Goal: Obtain resource: Obtain resource

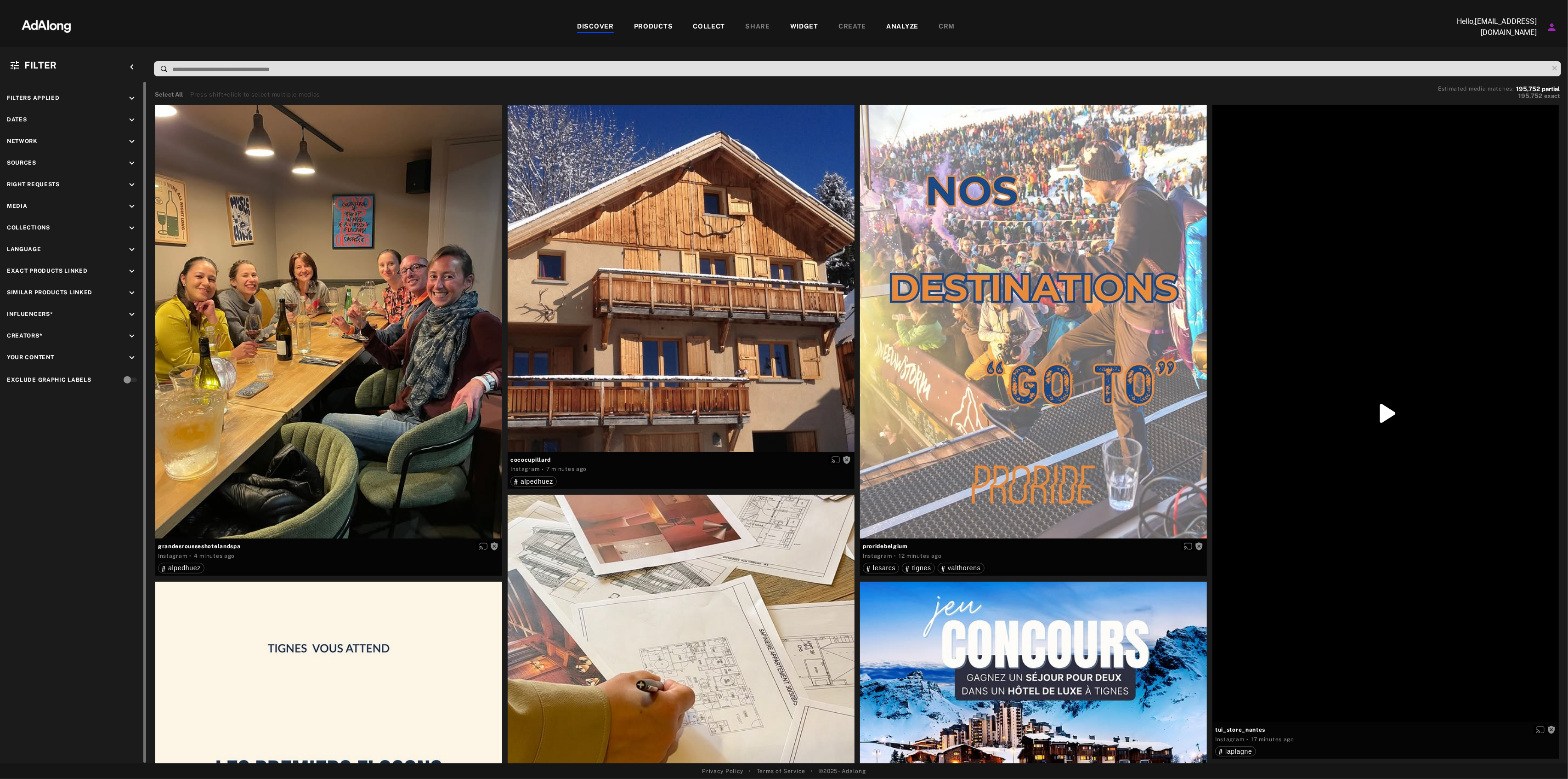
click at [128, 125] on div "keyboard_arrow_down" at bounding box center [133, 121] width 13 height 12
click at [58, 160] on div "Custom" at bounding box center [70, 160] width 25 height 11
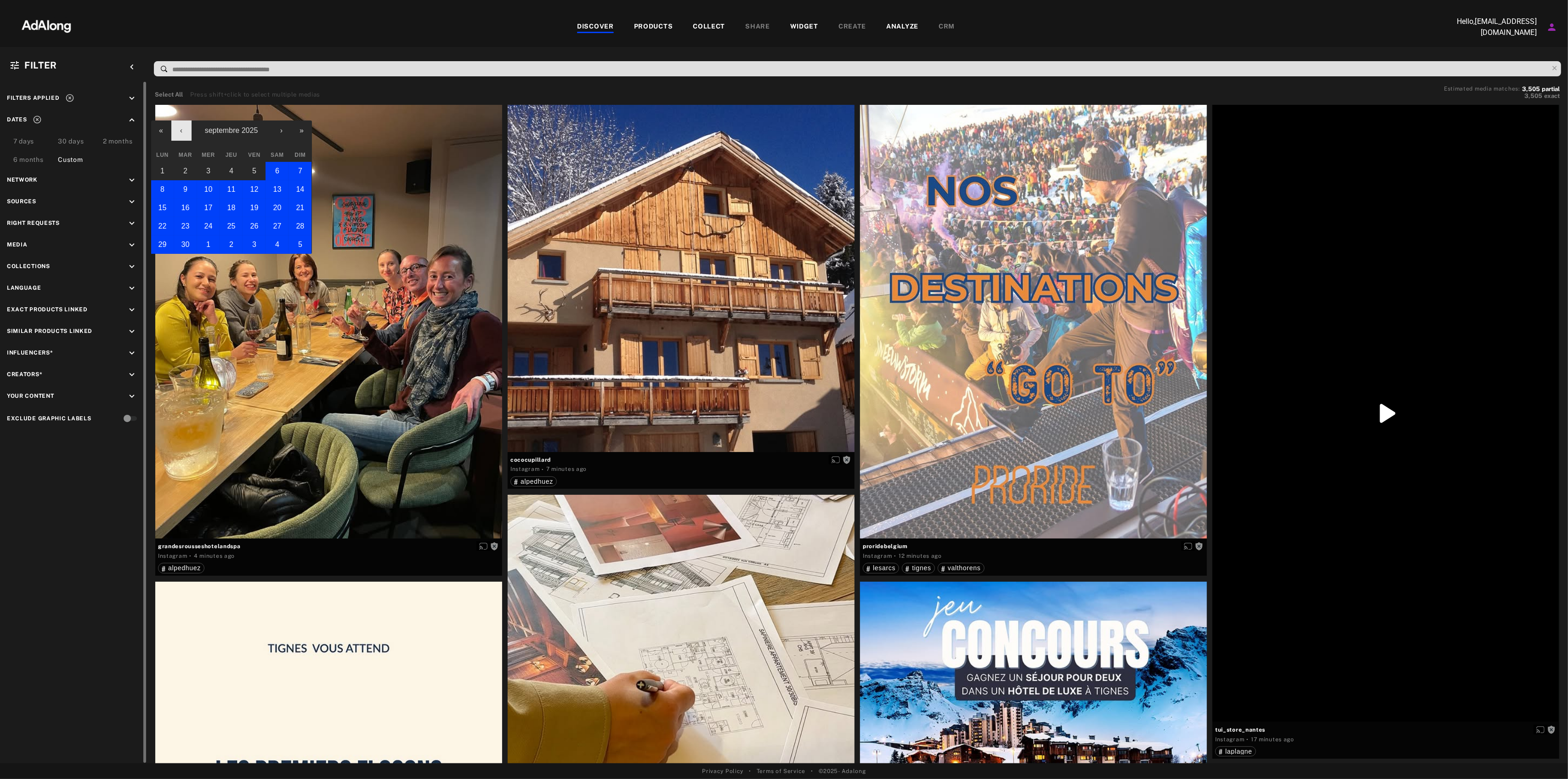
click at [188, 134] on button "‹" at bounding box center [181, 130] width 20 height 20
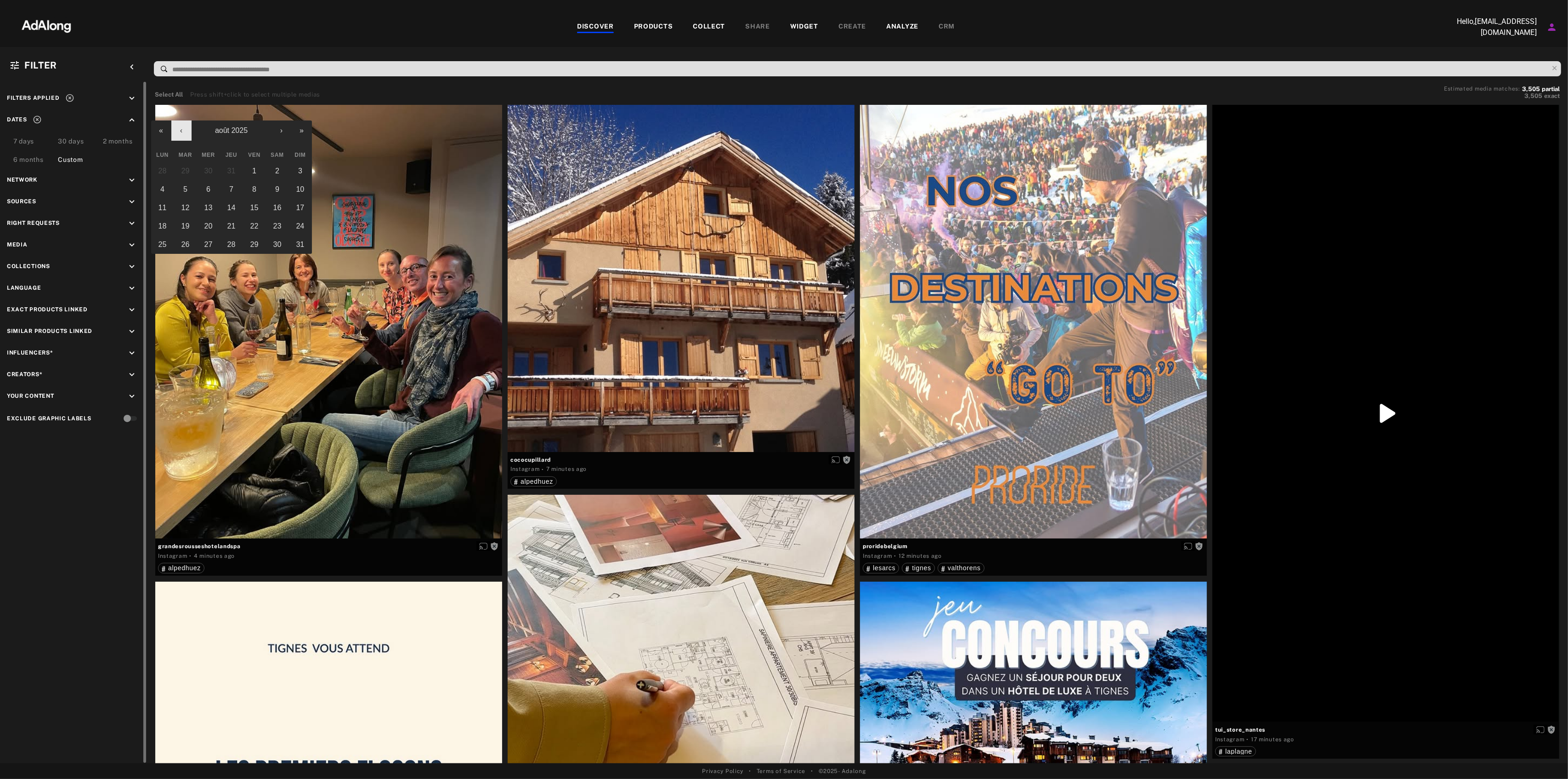
click at [188, 134] on button "‹" at bounding box center [181, 130] width 20 height 20
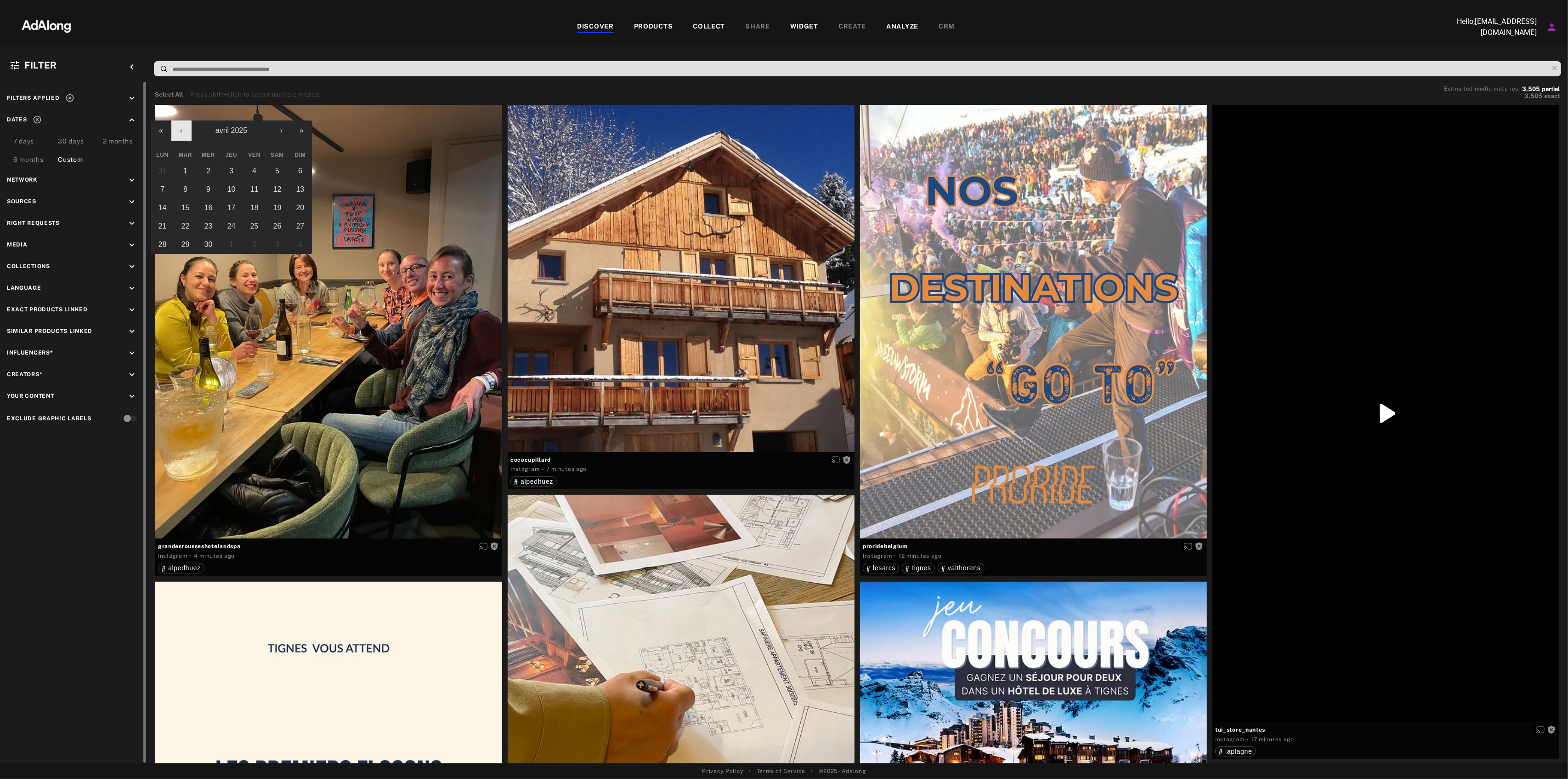
click at [188, 134] on button "‹" at bounding box center [181, 130] width 20 height 20
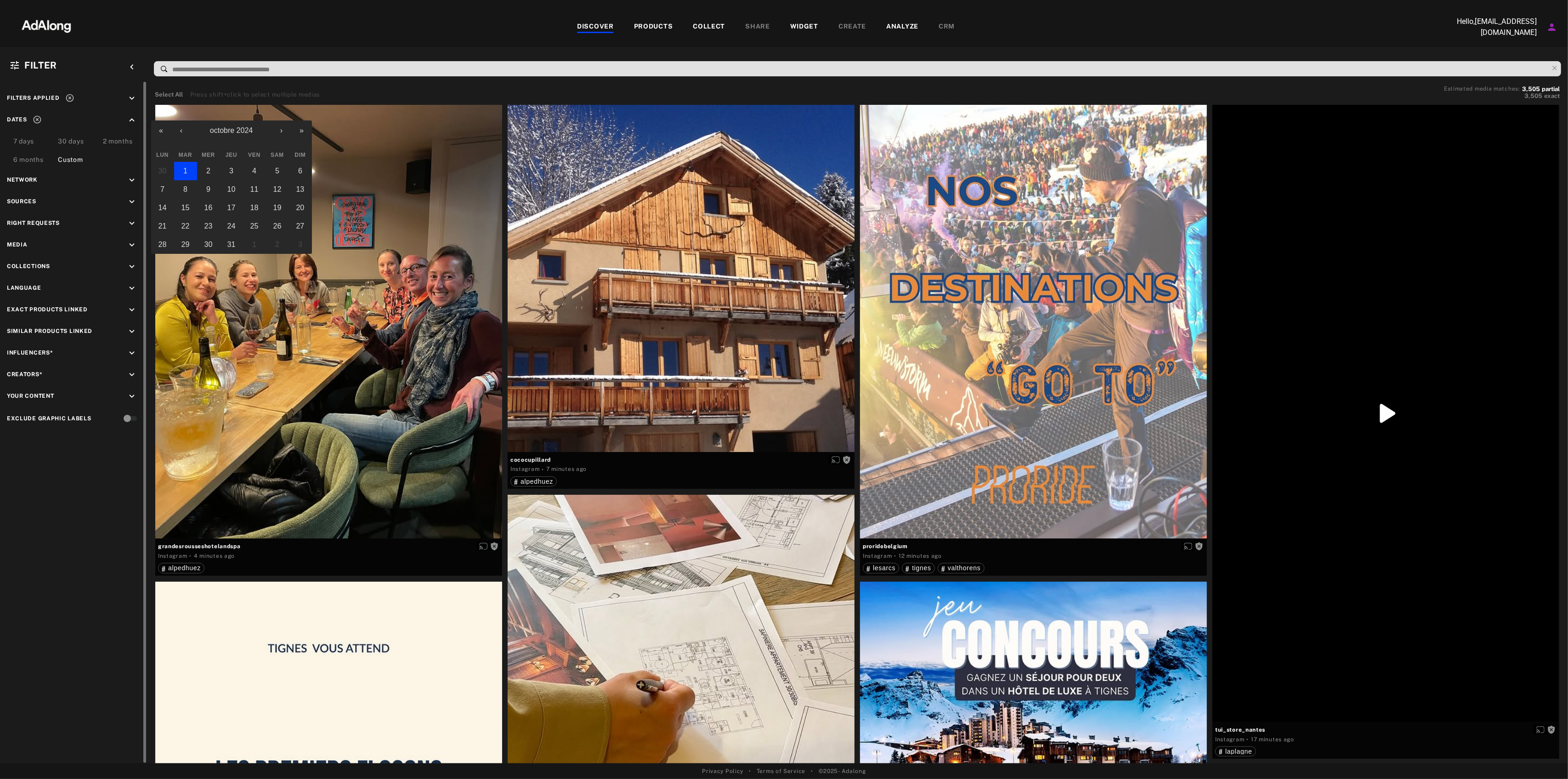
click at [183, 167] on abbr "1" at bounding box center [185, 171] width 4 height 8
click at [280, 132] on button "›" at bounding box center [281, 130] width 20 height 20
click at [254, 167] on abbr "1" at bounding box center [254, 171] width 4 height 8
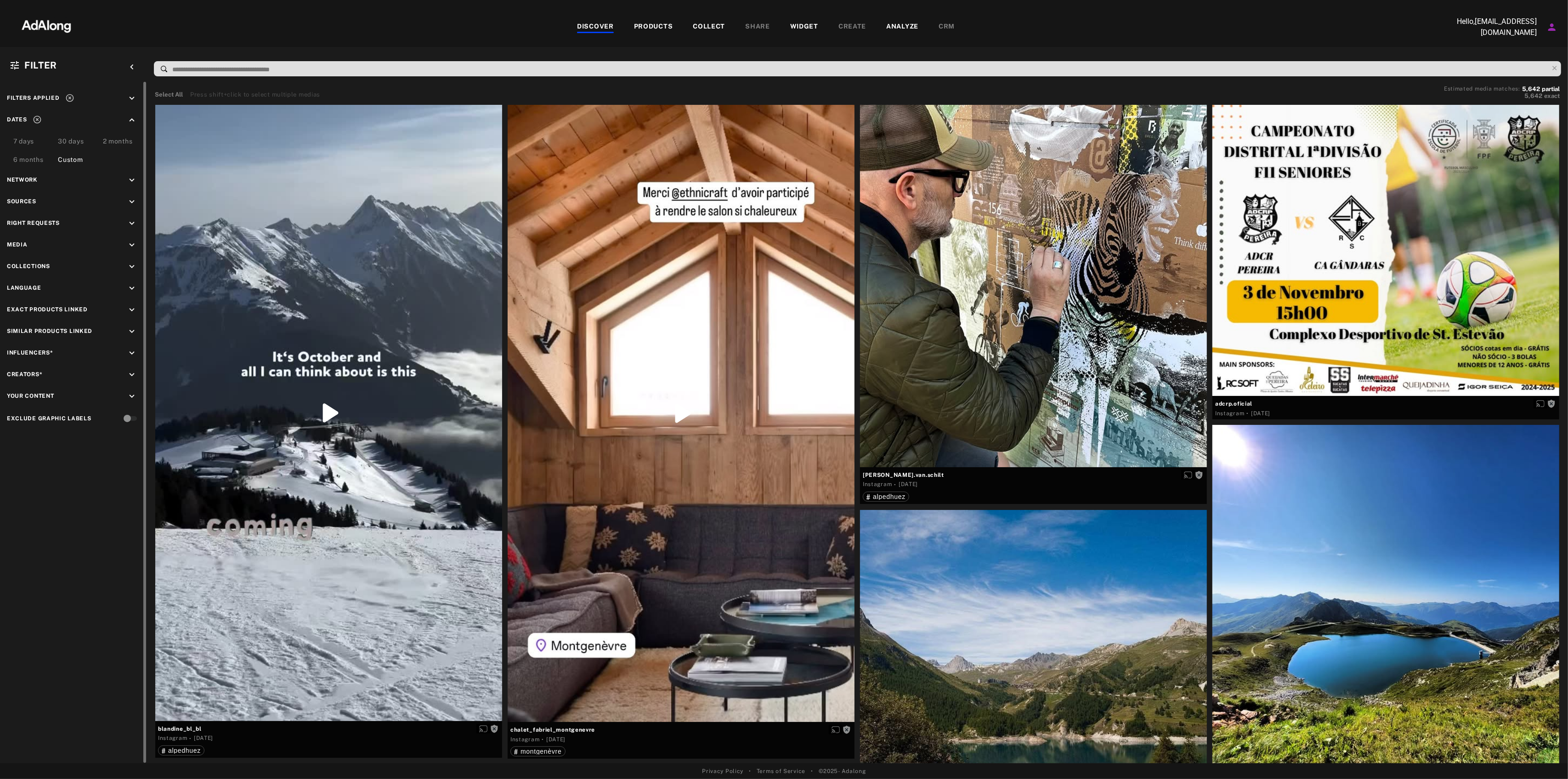
click at [74, 157] on div "Custom" at bounding box center [70, 160] width 25 height 11
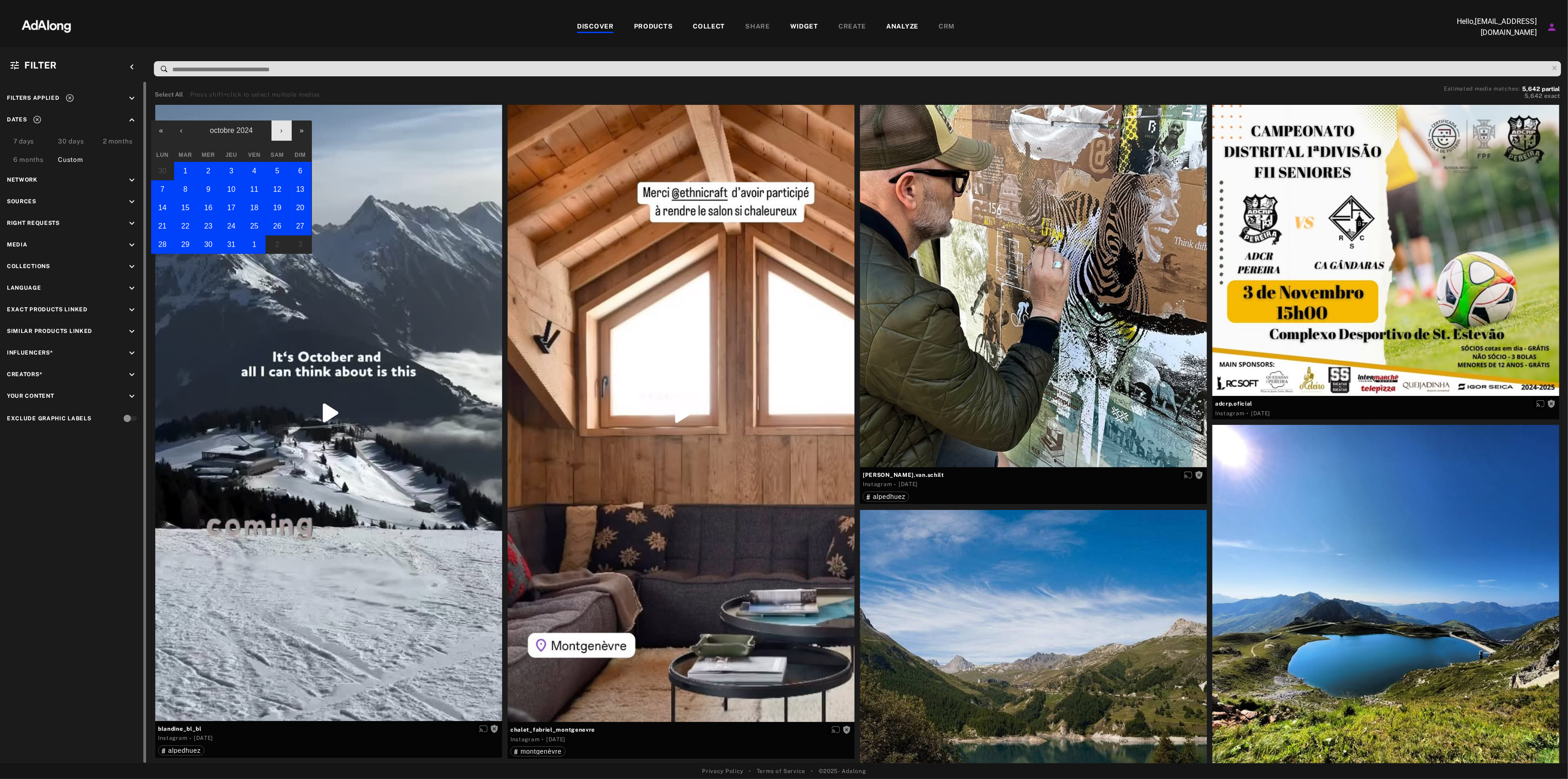
click at [283, 133] on button "›" at bounding box center [281, 130] width 20 height 20
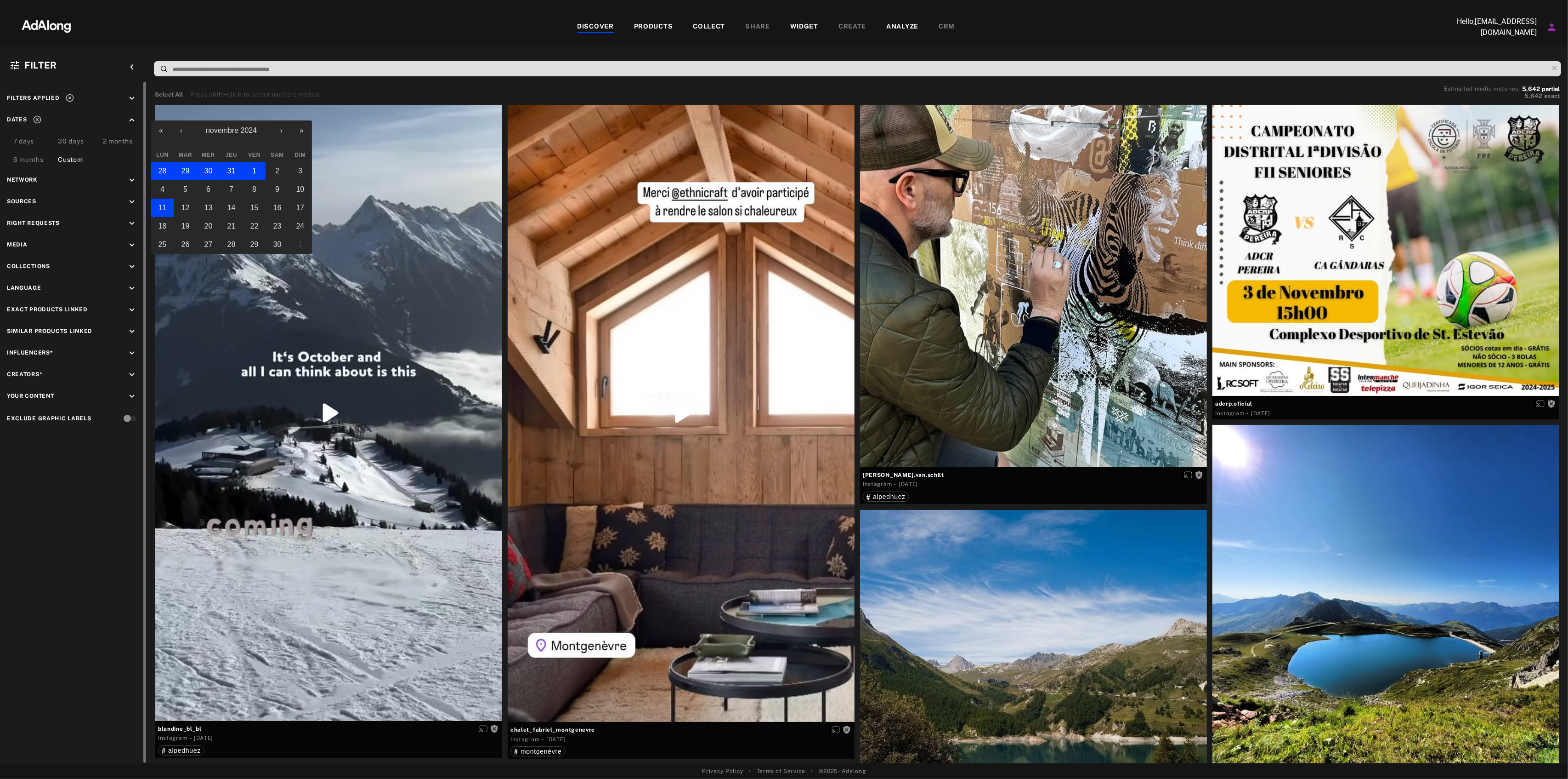
click at [164, 208] on abbr "11" at bounding box center [163, 207] width 9 height 8
click at [282, 129] on button "›" at bounding box center [281, 130] width 20 height 20
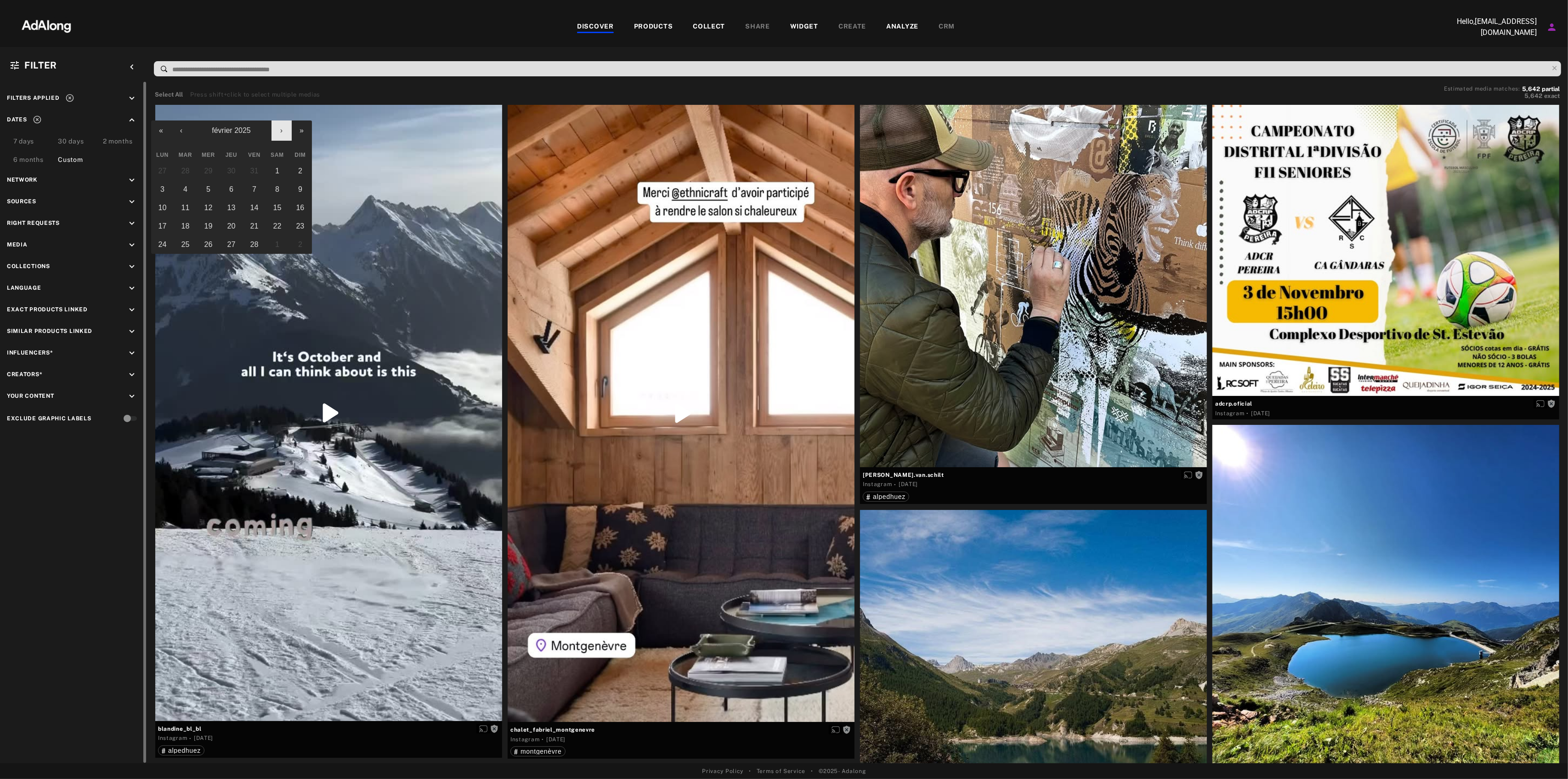
click at [282, 129] on button "›" at bounding box center [281, 130] width 20 height 20
click at [229, 170] on abbr "1" at bounding box center [231, 171] width 4 height 8
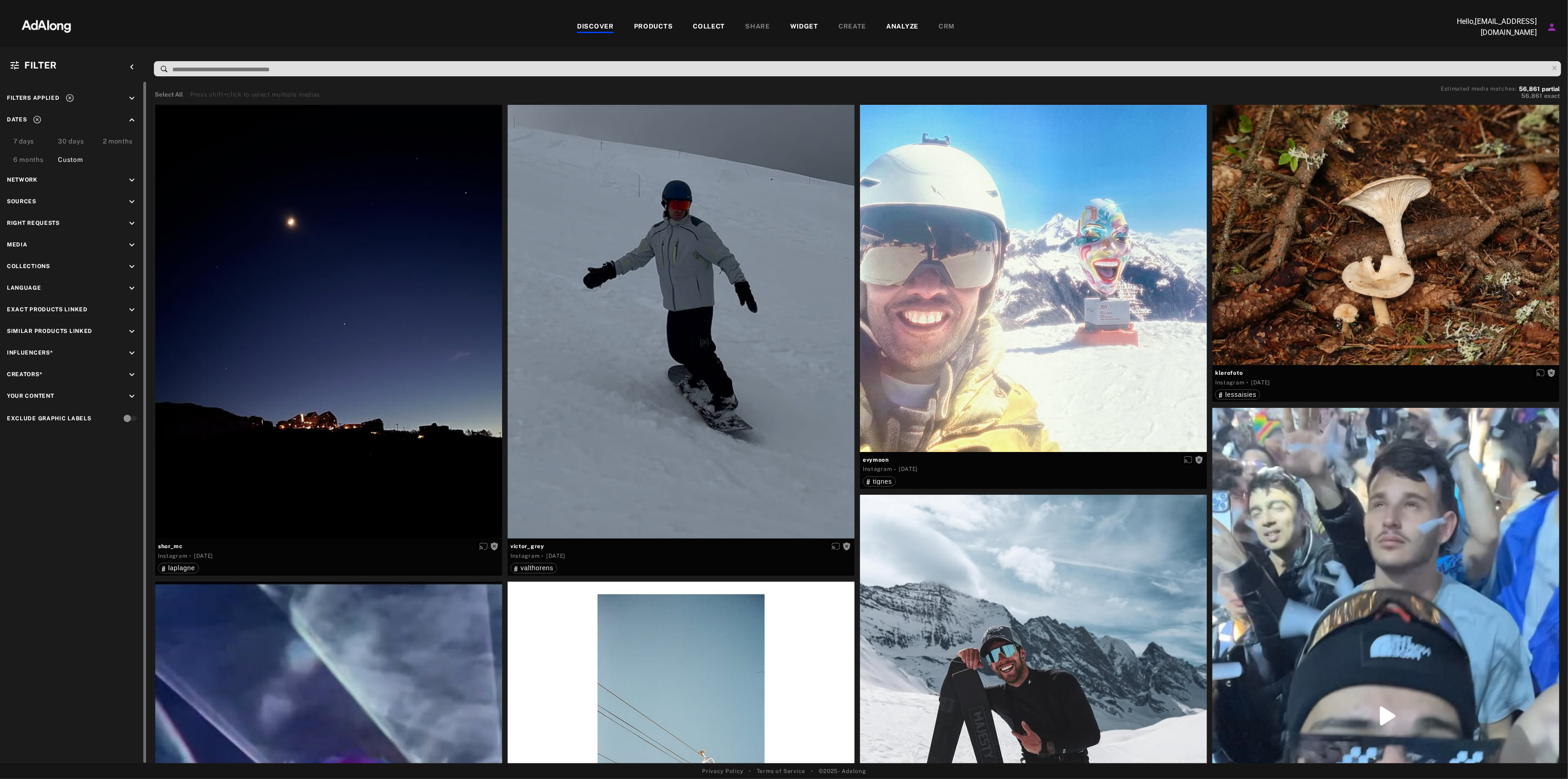
click at [126, 197] on div "Sources keyboard_arrow_down" at bounding box center [73, 203] width 133 height 12
click at [133, 199] on icon "keyboard_arrow_down" at bounding box center [131, 202] width 10 height 10
click at [72, 239] on span "mmv_lesvacancesclub" at bounding box center [71, 241] width 73 height 7
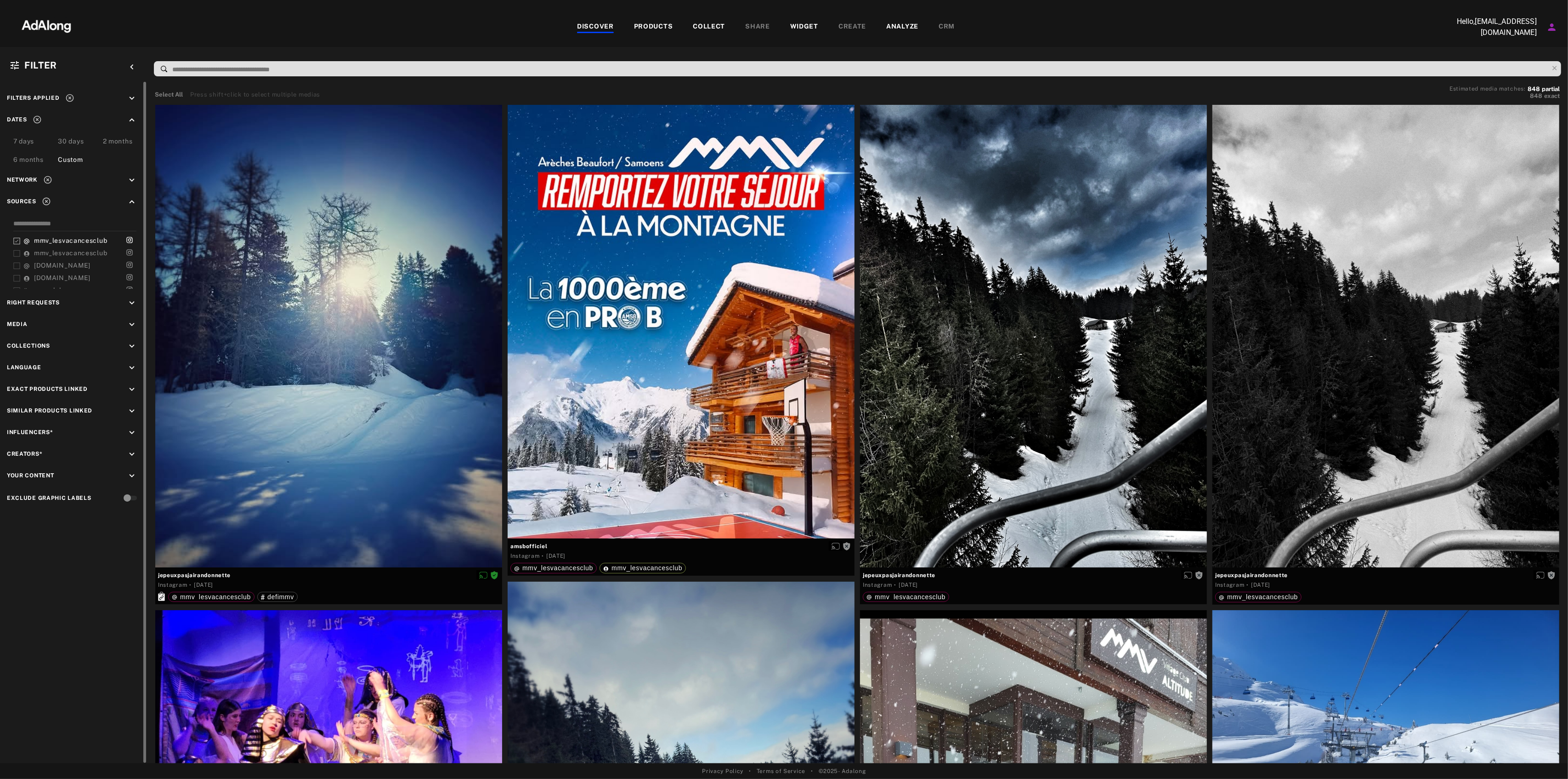
click at [129, 179] on icon "keyboard_arrow_down" at bounding box center [131, 180] width 10 height 10
click at [131, 344] on icon "keyboard_arrow_down" at bounding box center [131, 347] width 10 height 10
click at [30, 365] on div "Agreed" at bounding box center [82, 368] width 117 height 10
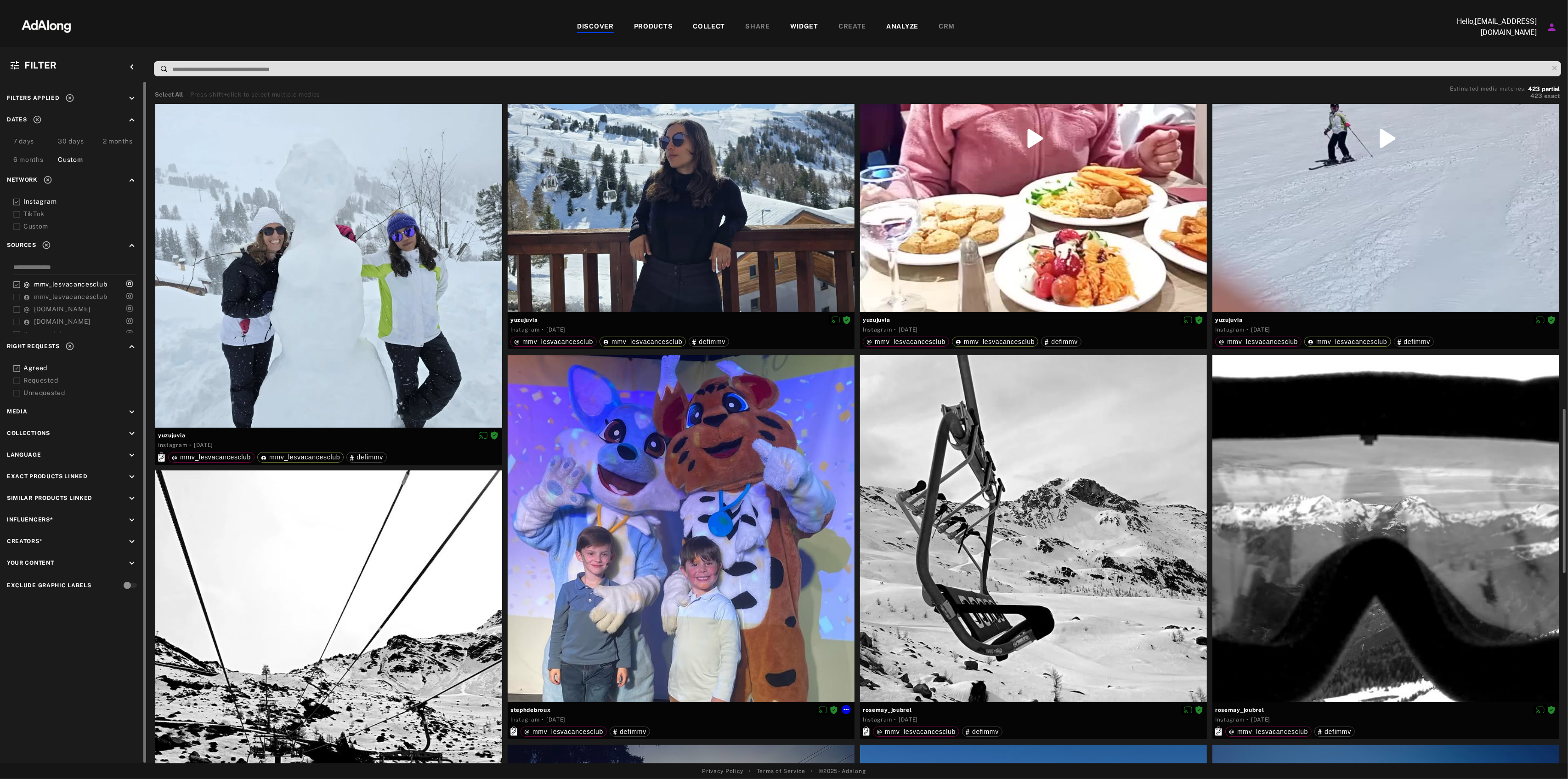
scroll to position [981, 0]
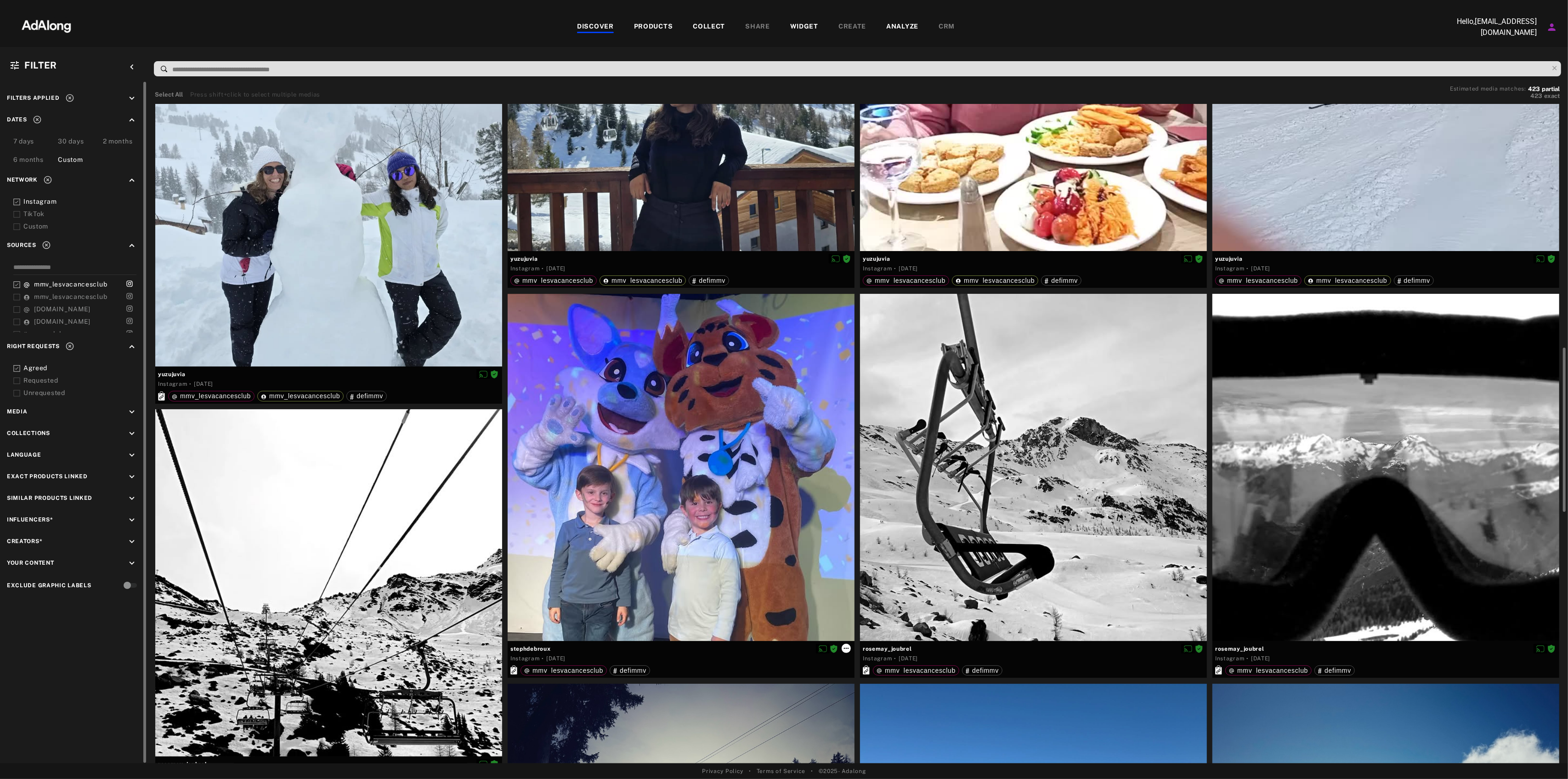
click at [848, 648] on icon at bounding box center [846, 648] width 7 height 7
drag, startPoint x: 561, startPoint y: 649, endPoint x: 537, endPoint y: 648, distance: 24.0
click at [535, 648] on div at bounding box center [784, 389] width 1568 height 779
click at [561, 648] on span "stephdebroux" at bounding box center [681, 649] width 341 height 9
drag, startPoint x: 567, startPoint y: 647, endPoint x: 511, endPoint y: 647, distance: 56.0
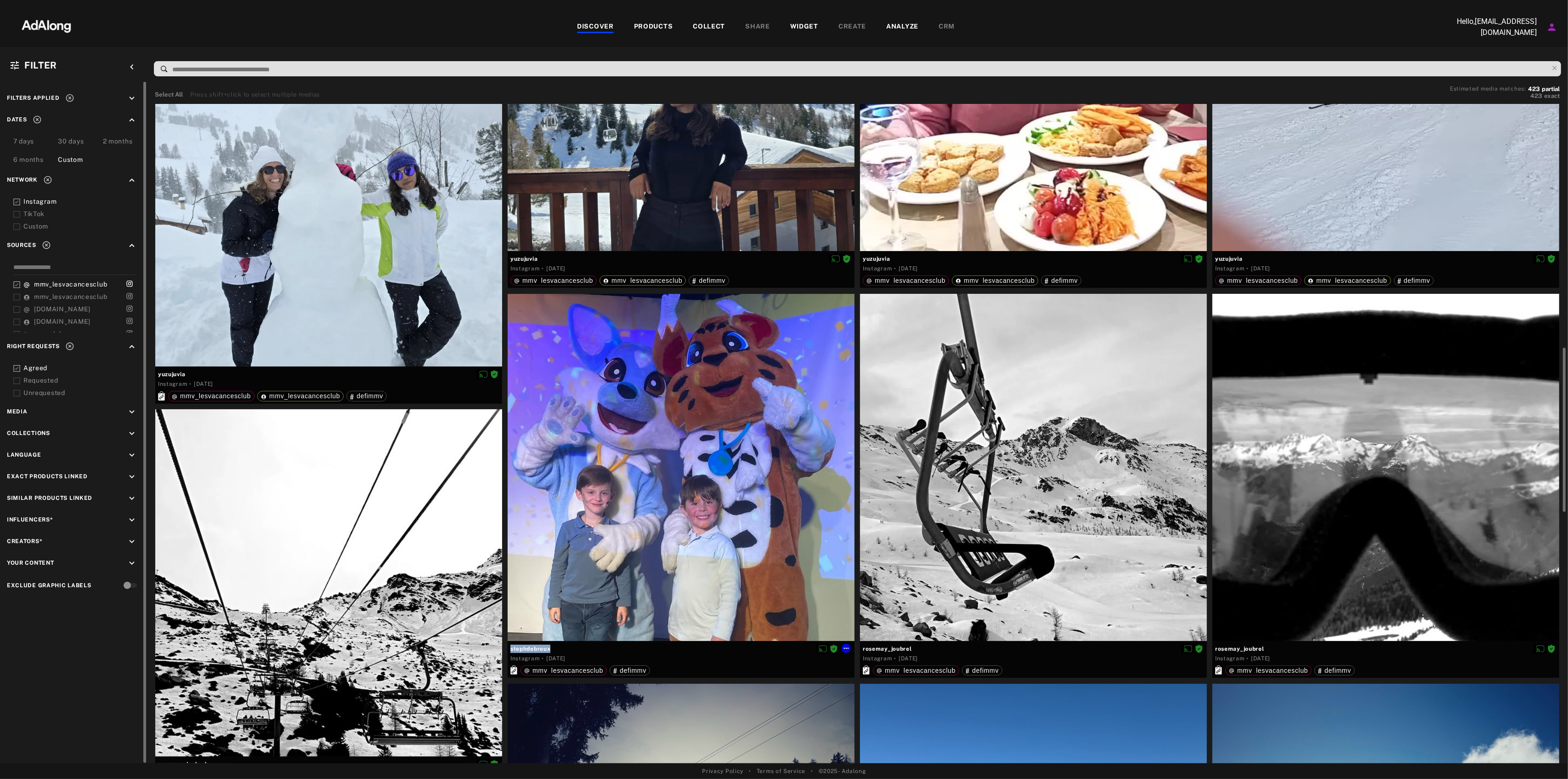
click at [511, 647] on span "stephdebroux" at bounding box center [681, 649] width 341 height 9
copy span "stephdebroux"
click at [844, 649] on icon at bounding box center [846, 648] width 7 height 7
click at [862, 721] on span "Download content" at bounding box center [872, 723] width 46 height 7
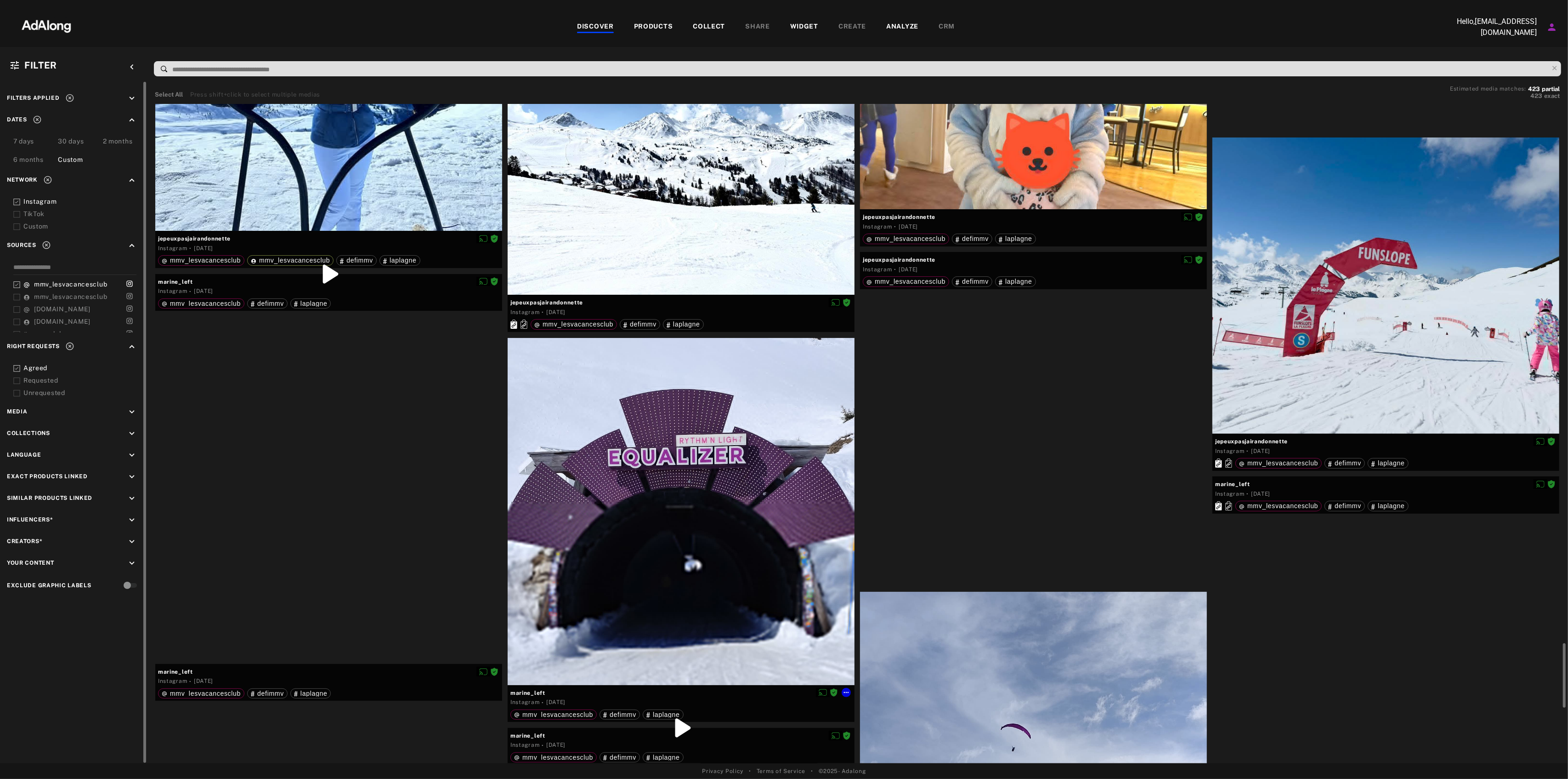
scroll to position [5210, 0]
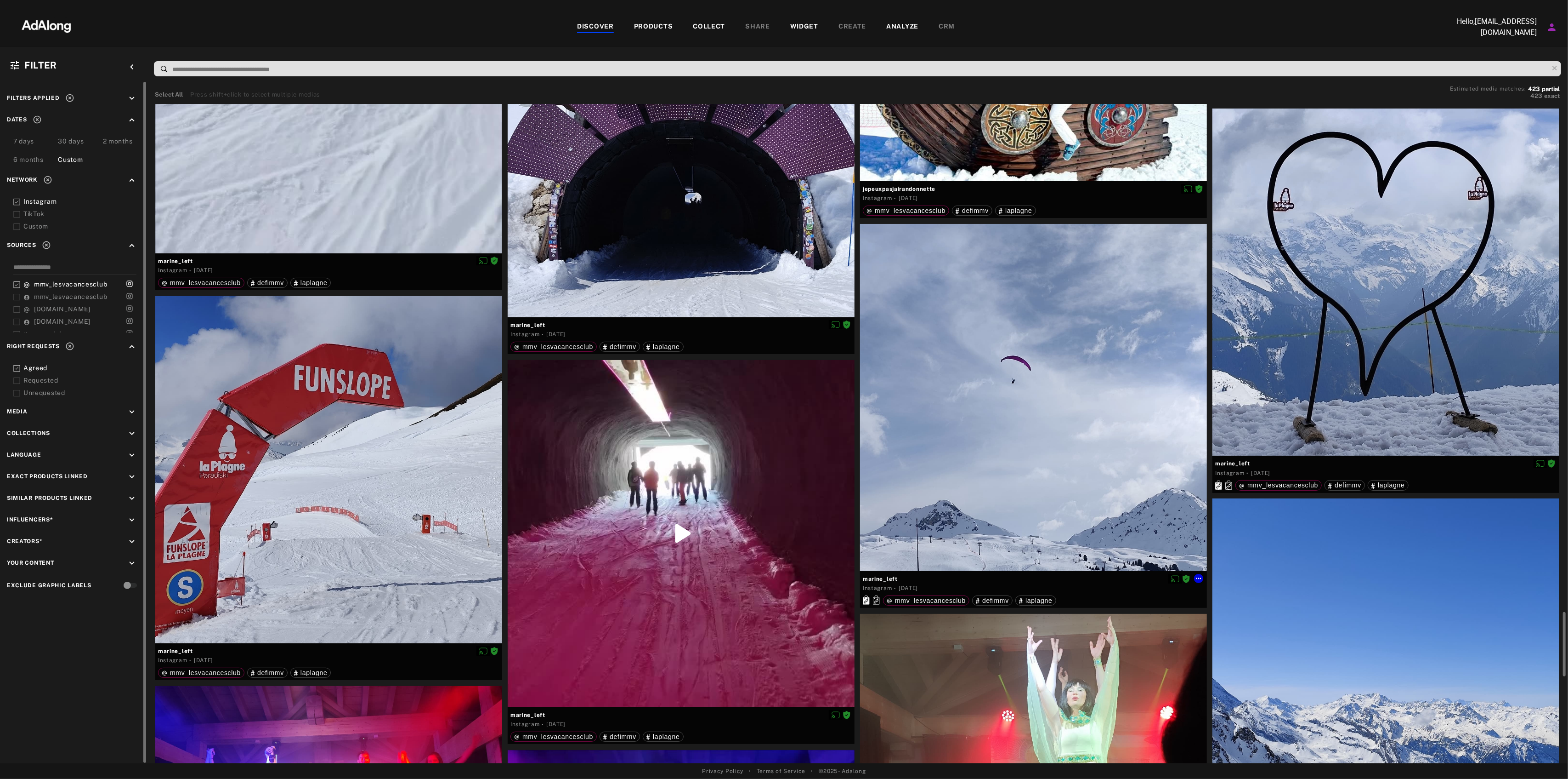
click at [883, 582] on div "marine_left" at bounding box center [1033, 578] width 341 height 12
click at [883, 580] on span "marine_left" at bounding box center [1033, 579] width 341 height 9
copy div "marine_left"
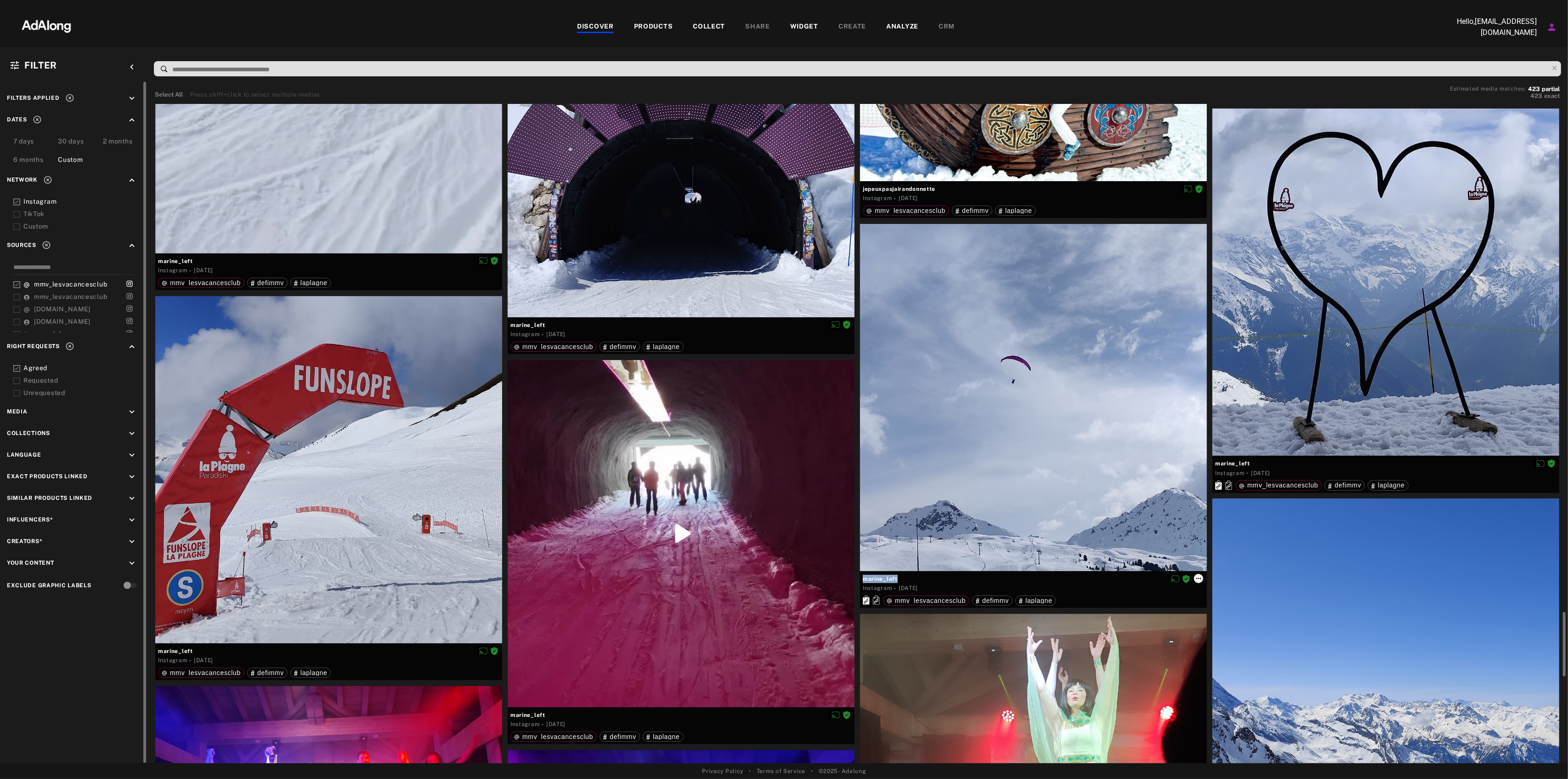
click at [1198, 579] on icon at bounding box center [1199, 578] width 7 height 7
click at [1219, 654] on span "Download content" at bounding box center [1225, 653] width 46 height 7
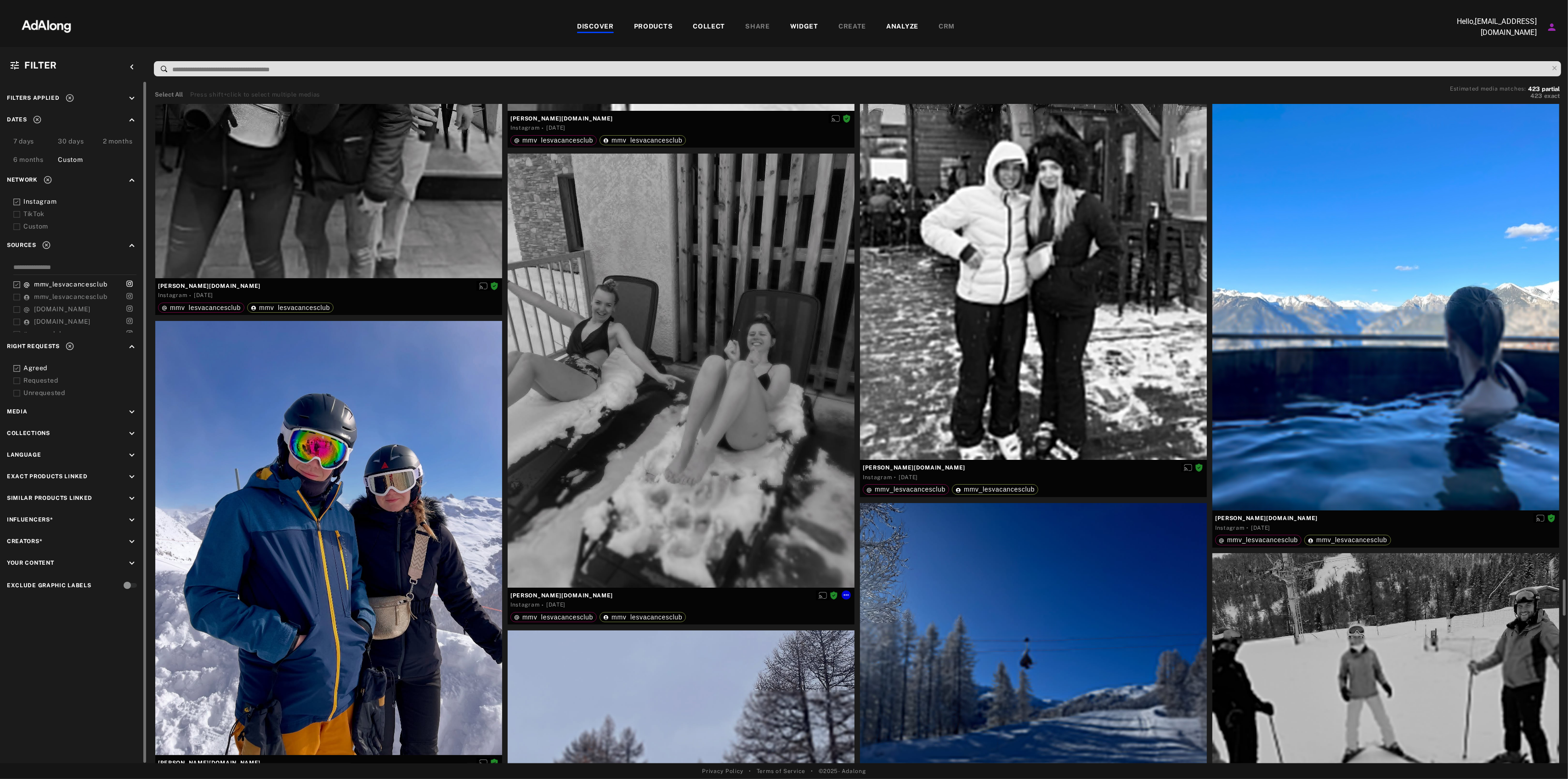
scroll to position [7477, 0]
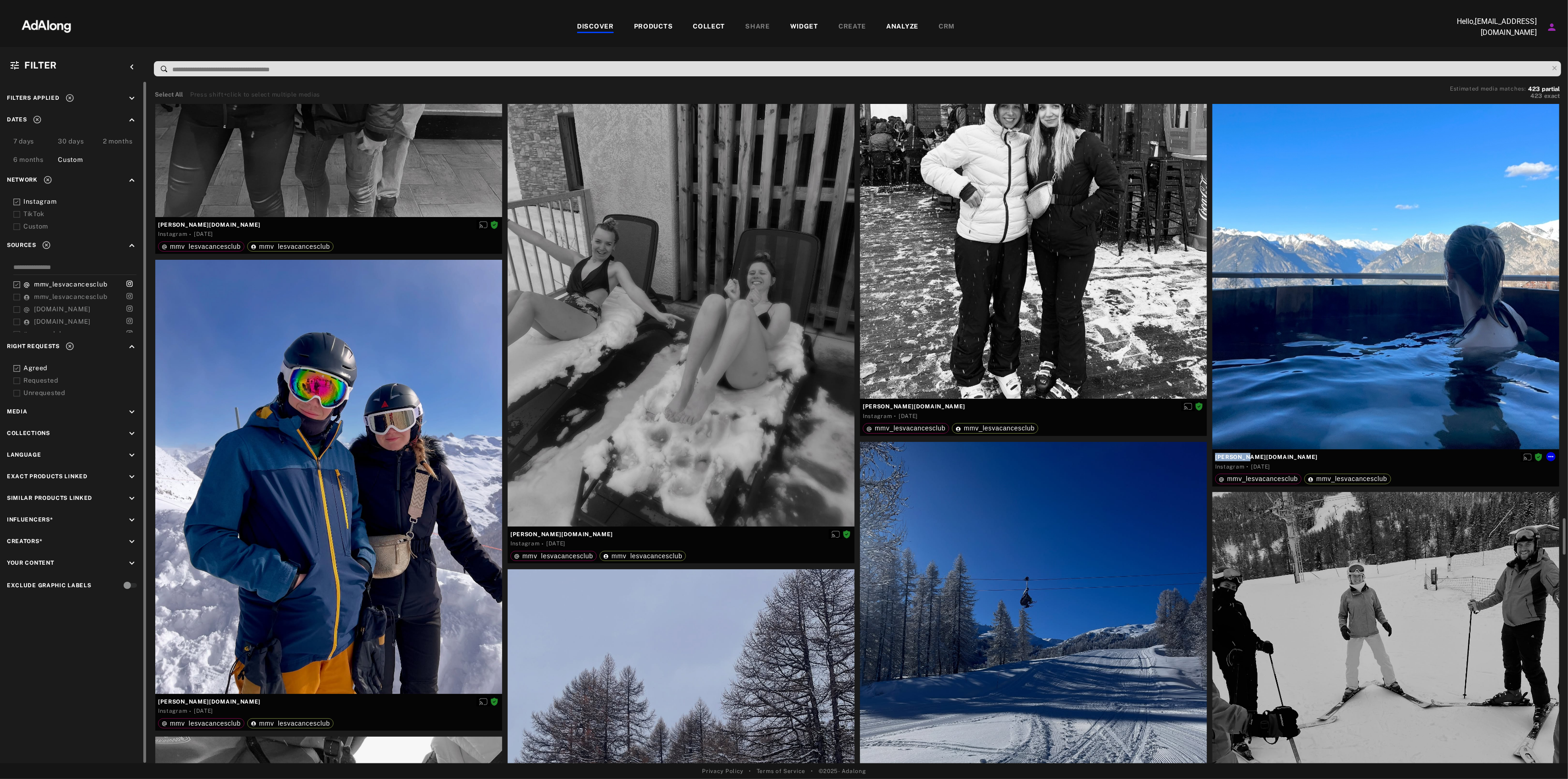
drag, startPoint x: 1254, startPoint y: 456, endPoint x: 1215, endPoint y: 457, distance: 39.0
click at [1215, 457] on span "[PERSON_NAME][DOMAIN_NAME]" at bounding box center [1385, 457] width 341 height 9
copy span "[PERSON_NAME][DOMAIN_NAME]"
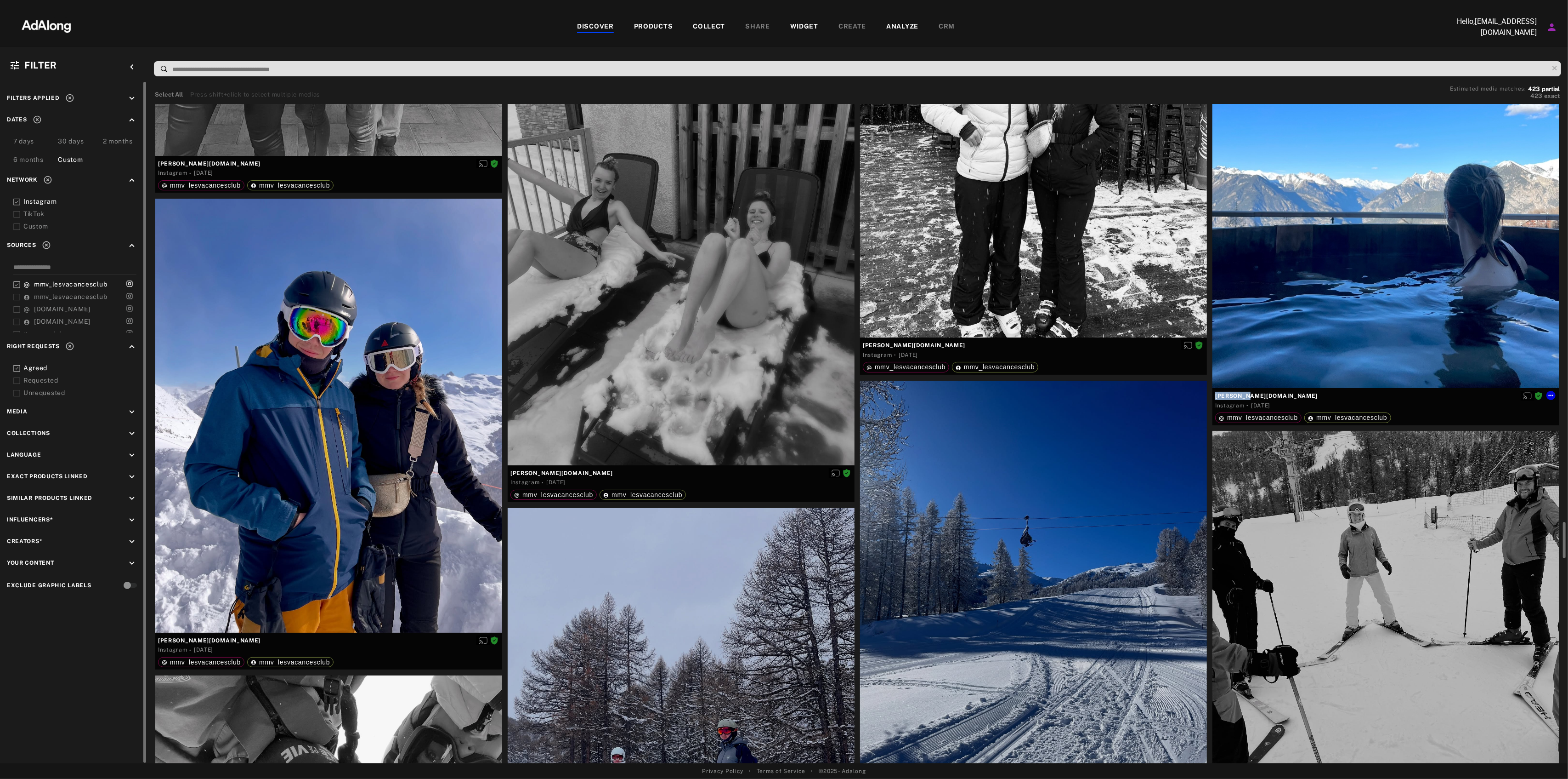
click at [1553, 399] on div "[PERSON_NAME][DOMAIN_NAME]" at bounding box center [1385, 395] width 341 height 12
click at [1554, 397] on icon at bounding box center [1551, 395] width 7 height 7
click at [1517, 468] on span "Download content" at bounding box center [1530, 470] width 46 height 7
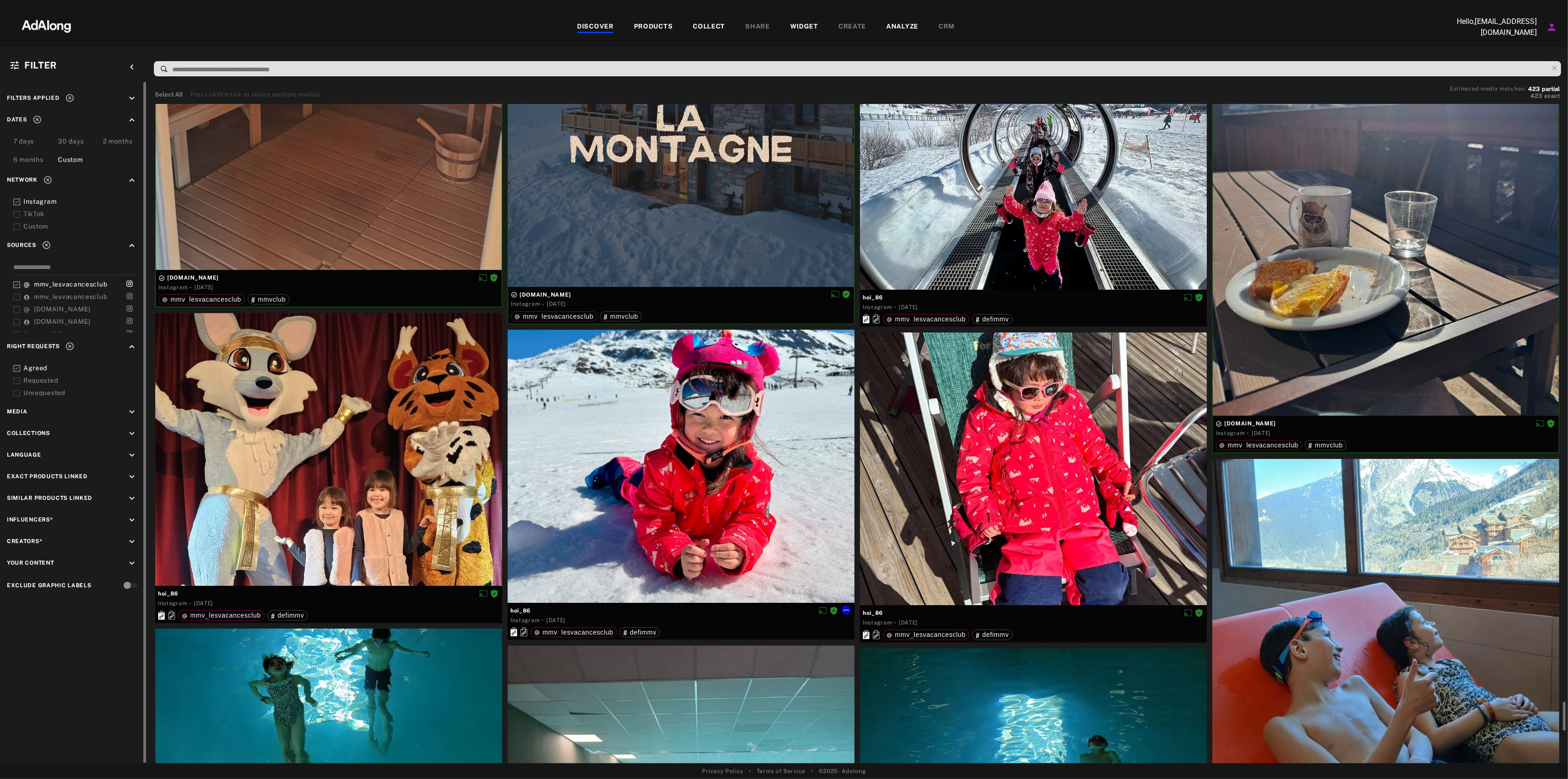
scroll to position [13484, 0]
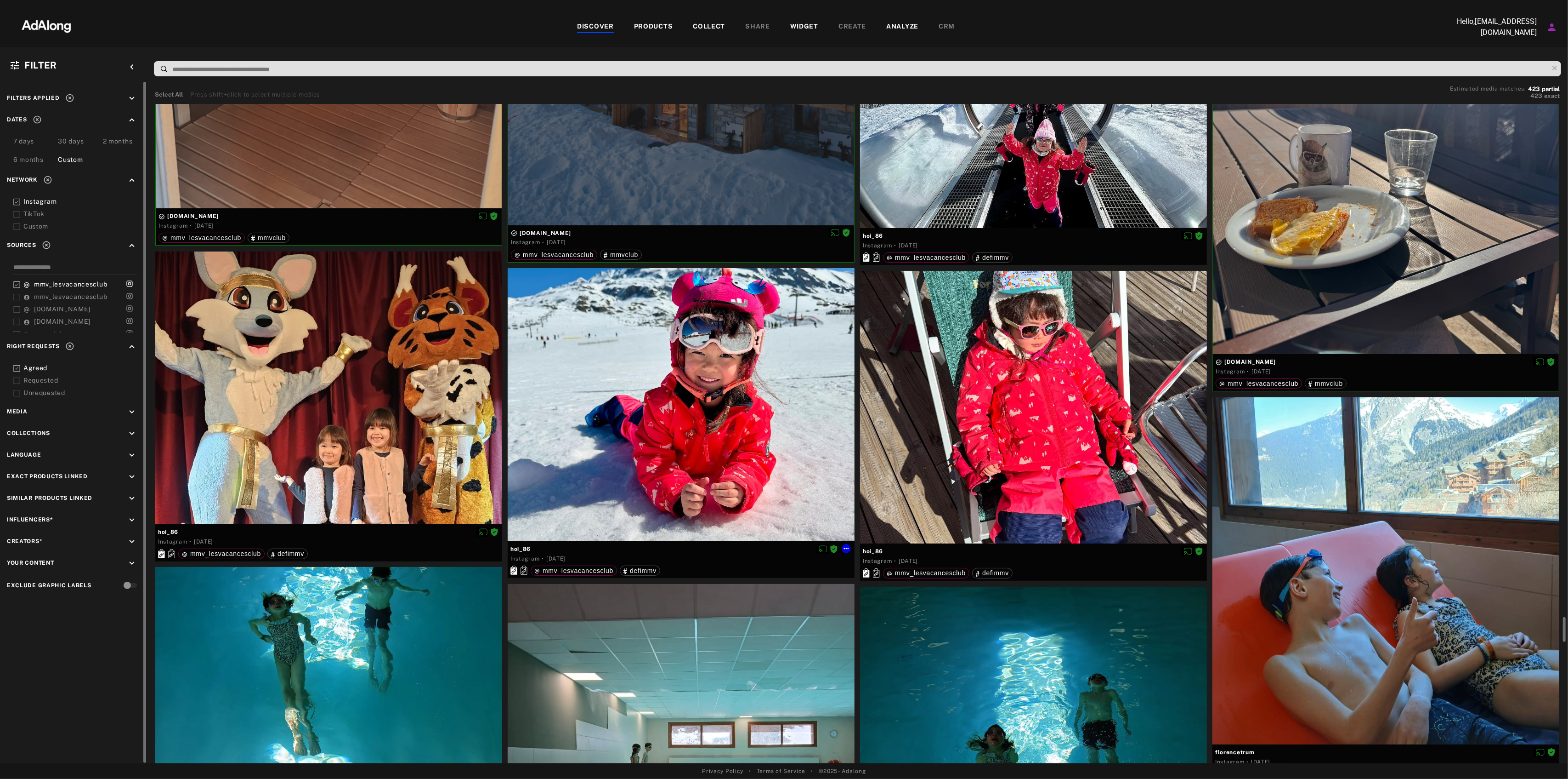
click at [527, 548] on span "hoi_86" at bounding box center [681, 549] width 341 height 9
copy span "hoi_86"
click at [844, 546] on icon at bounding box center [846, 548] width 7 height 7
click at [864, 623] on span "Download content" at bounding box center [872, 623] width 46 height 7
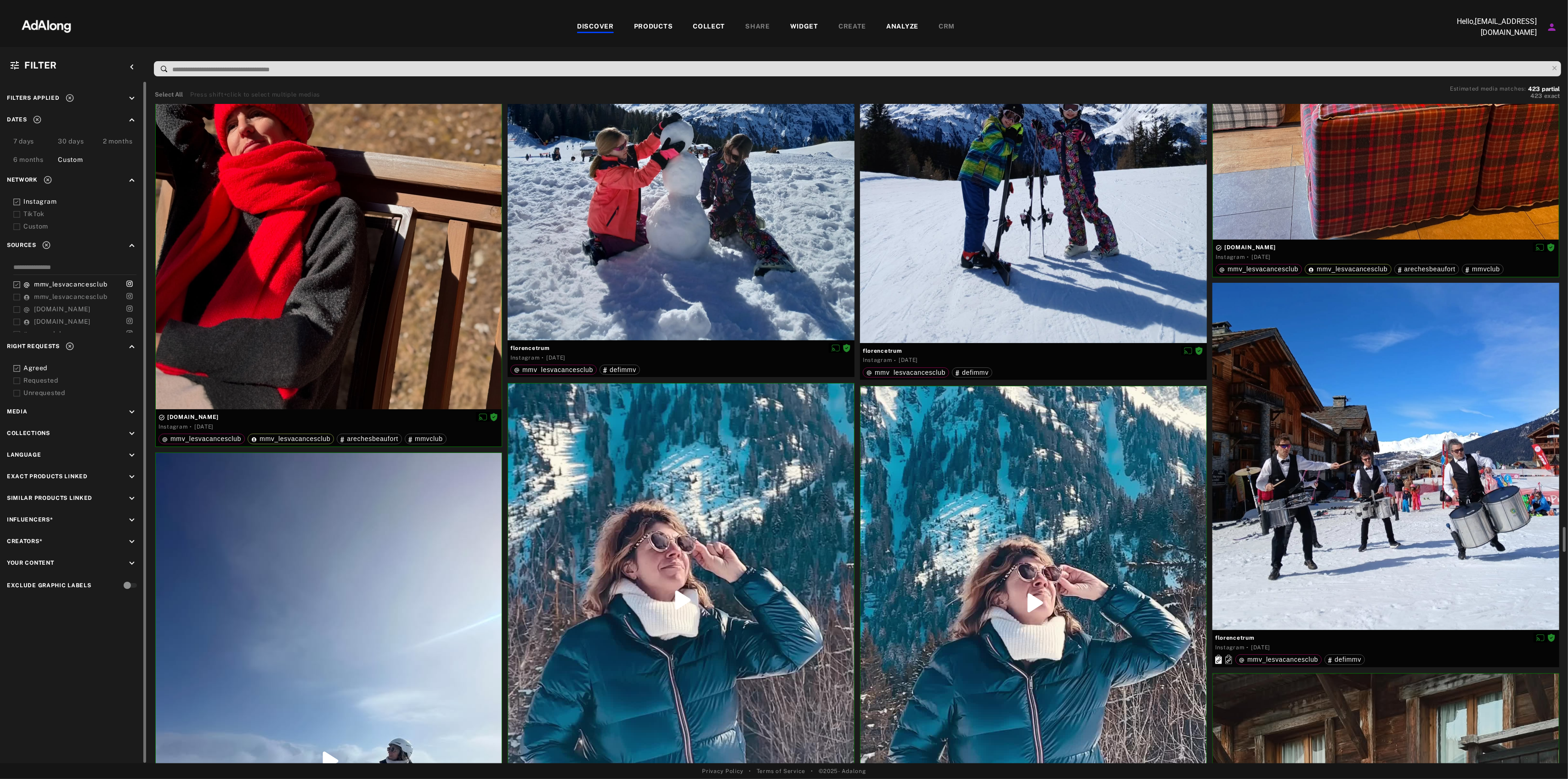
scroll to position [14219, 0]
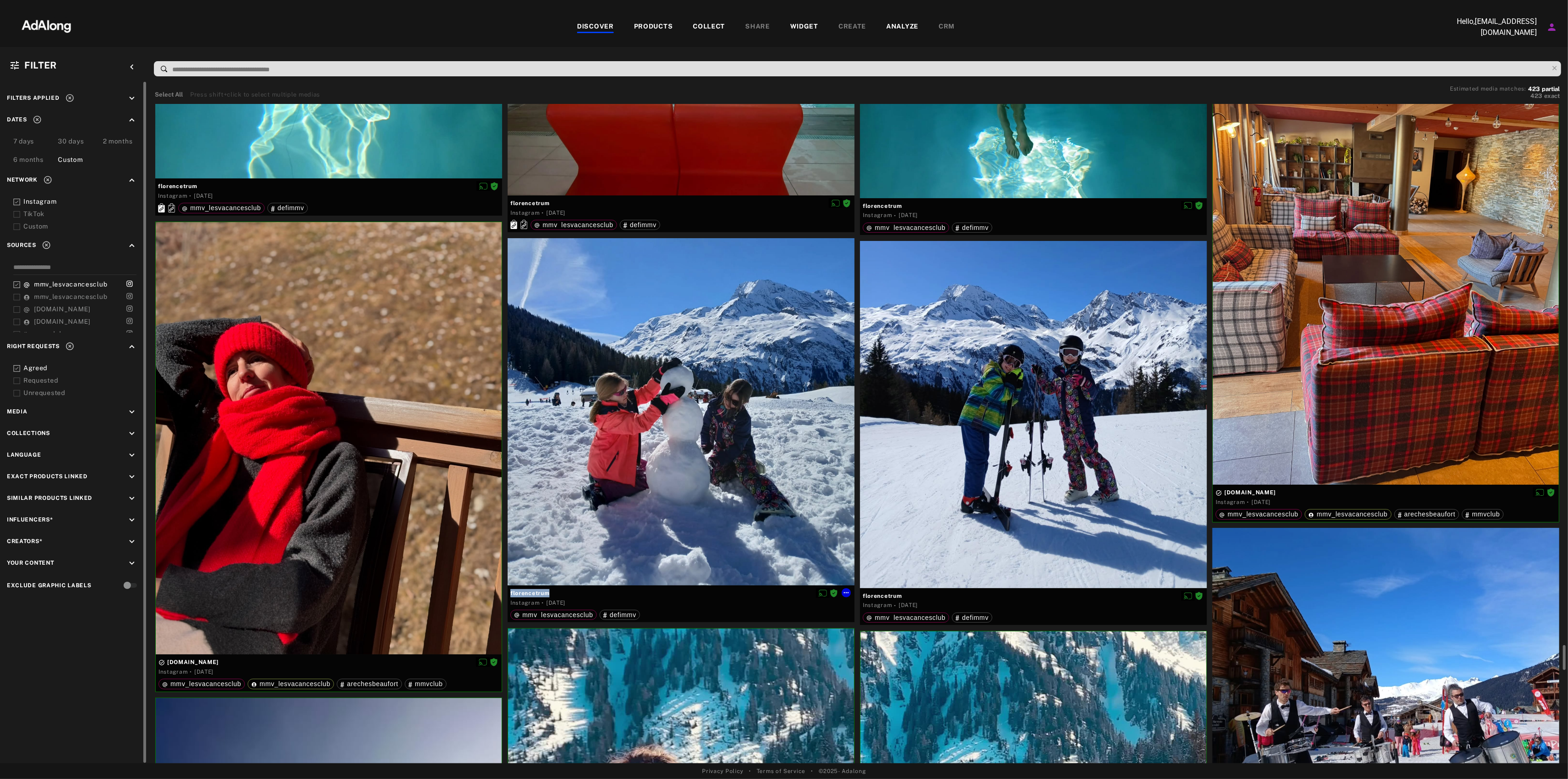
drag, startPoint x: 564, startPoint y: 590, endPoint x: 507, endPoint y: 593, distance: 57.1
click at [508, 593] on div "florencetrum Instagram · [DATE] mmv_lesvacancesclub defimmv" at bounding box center [681, 604] width 347 height 37
copy div "florencetrum"
click at [850, 591] on icon at bounding box center [846, 593] width 7 height 7
click at [873, 668] on span "Download content" at bounding box center [872, 668] width 46 height 7
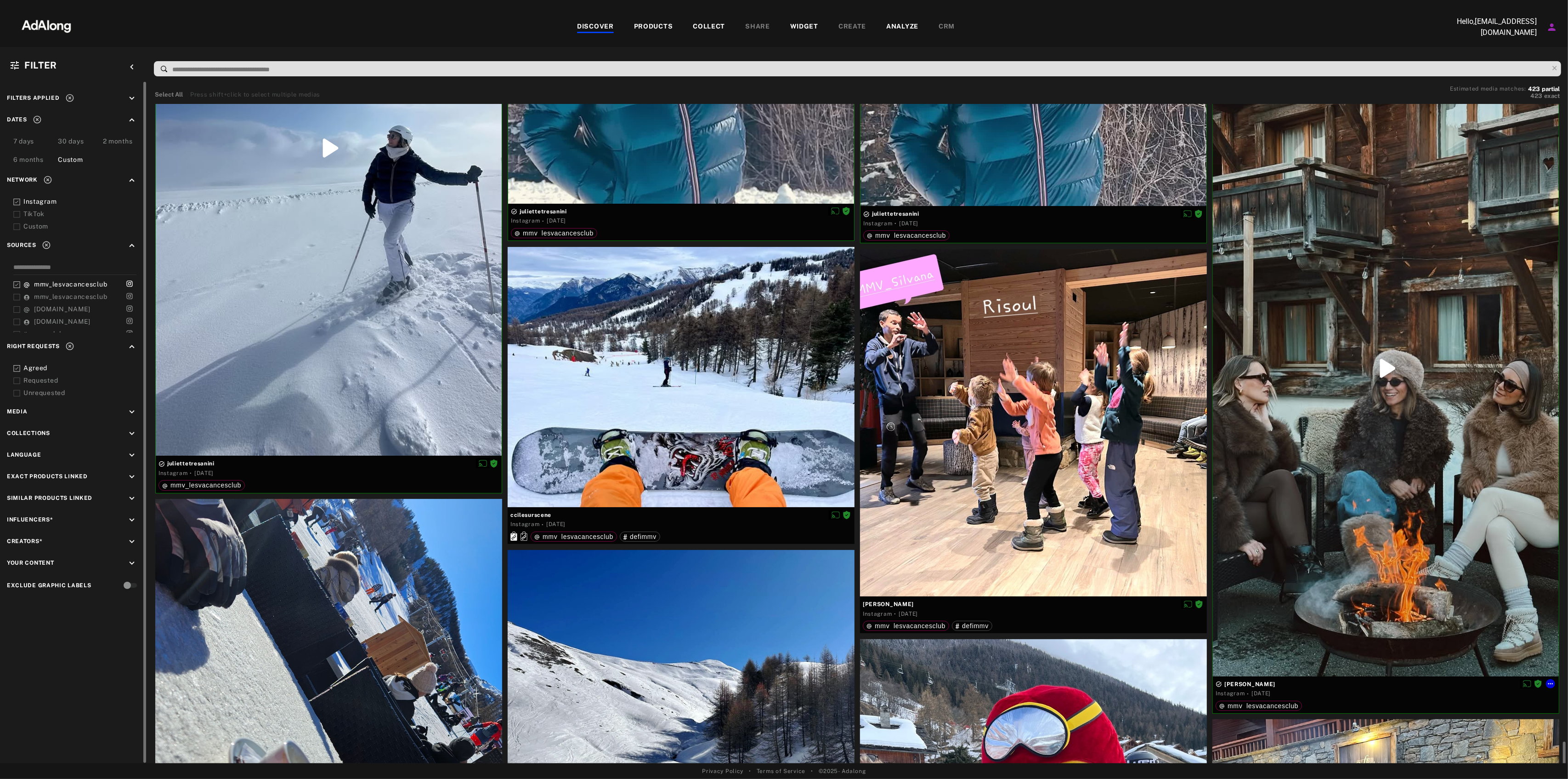
scroll to position [15139, 0]
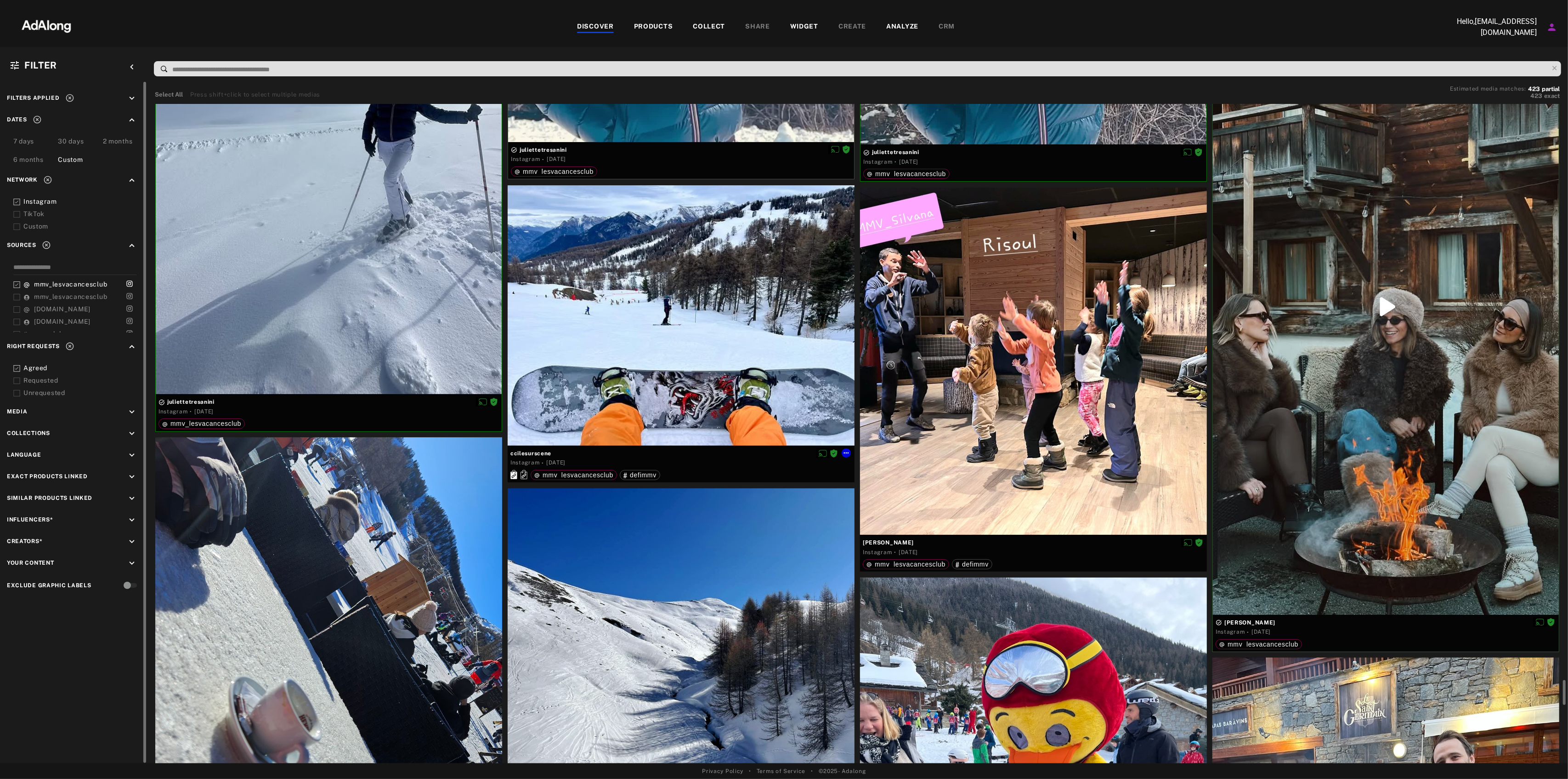
click at [550, 456] on span "ccilesurscene" at bounding box center [681, 453] width 341 height 9
click at [548, 453] on span "ccilesurscene" at bounding box center [681, 453] width 341 height 9
copy span "ccilesurscene"
click at [845, 453] on icon at bounding box center [846, 453] width 7 height 7
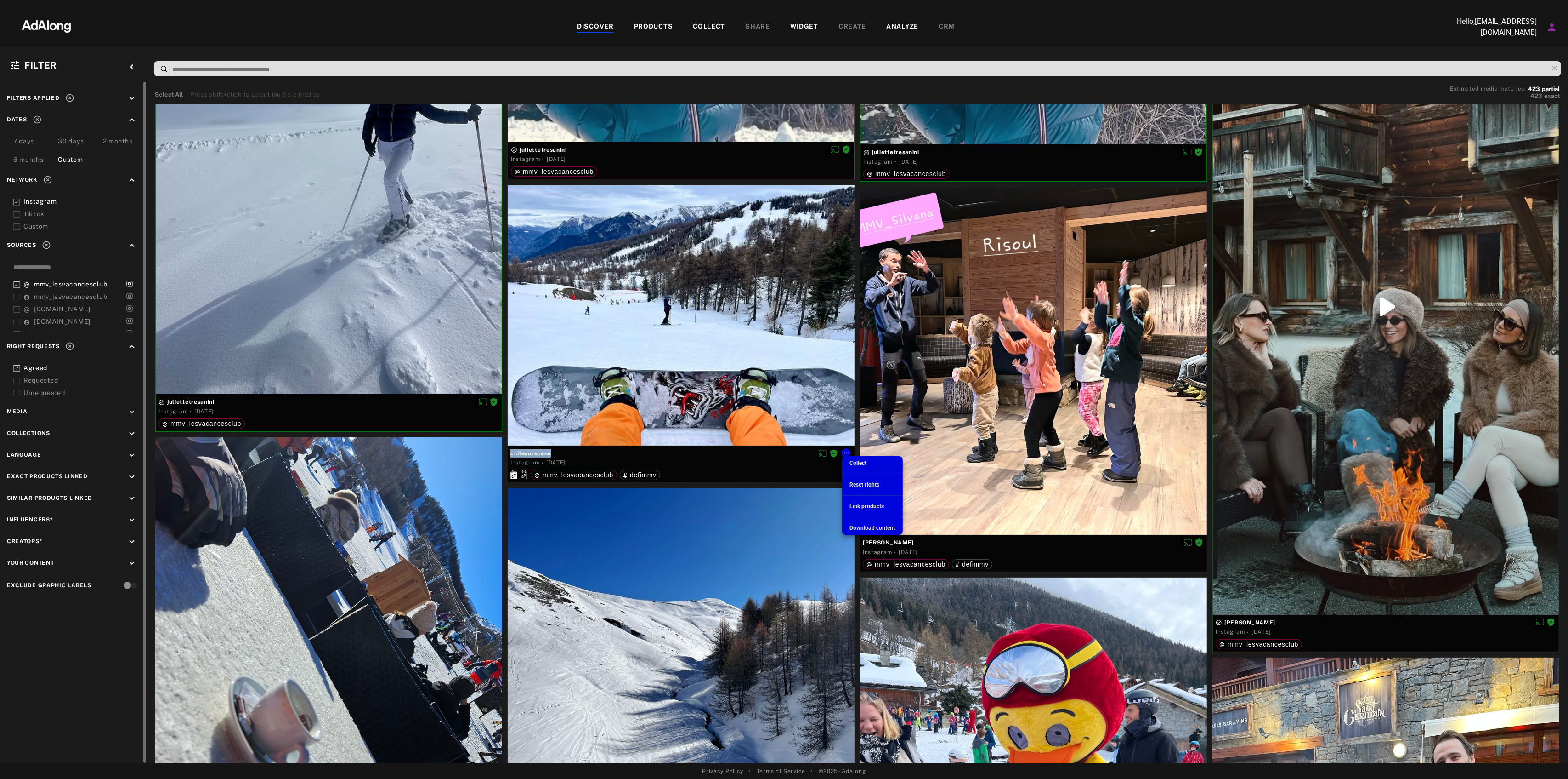
click at [880, 524] on span "Download content" at bounding box center [872, 527] width 46 height 7
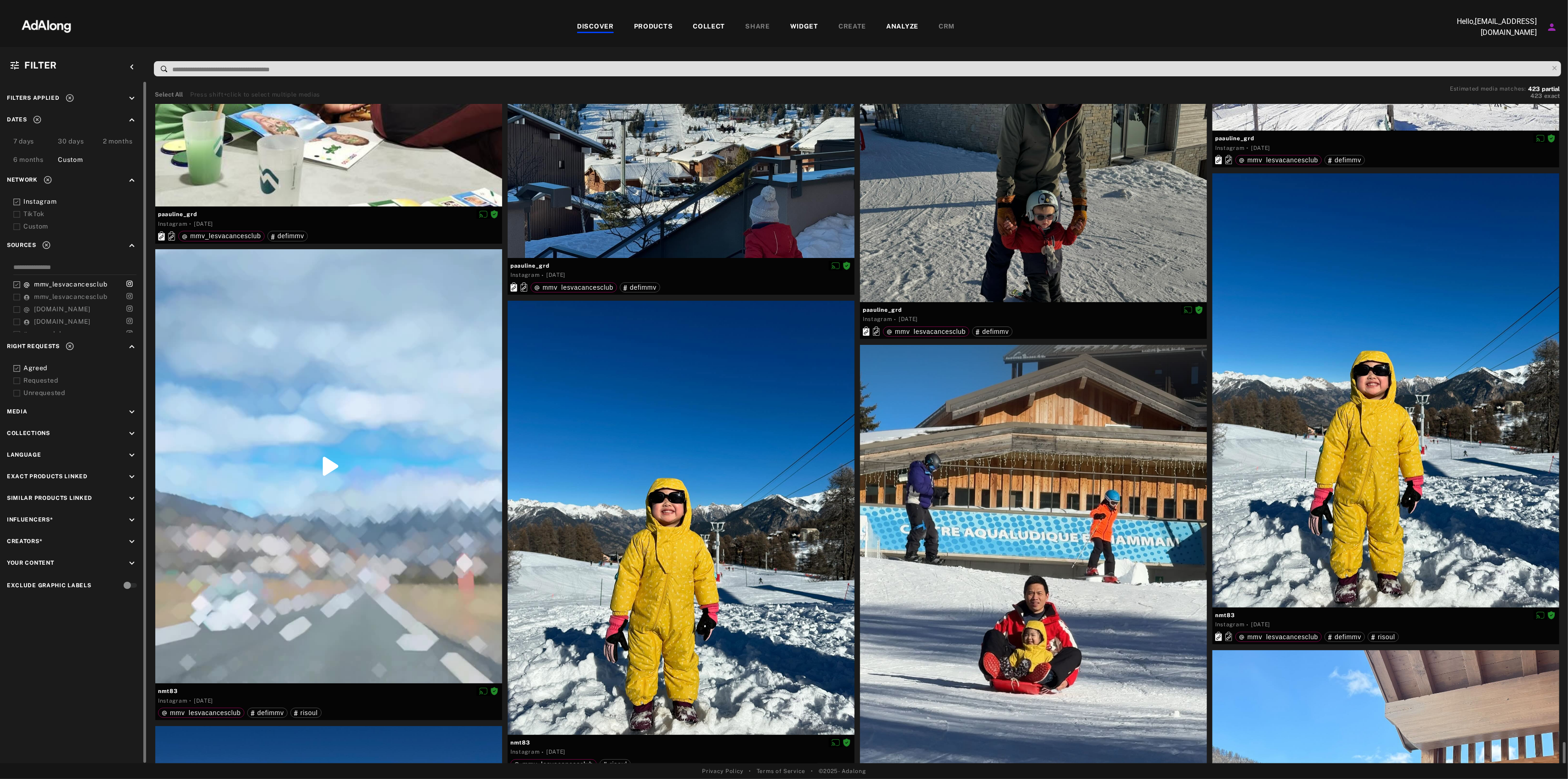
scroll to position [17468, 0]
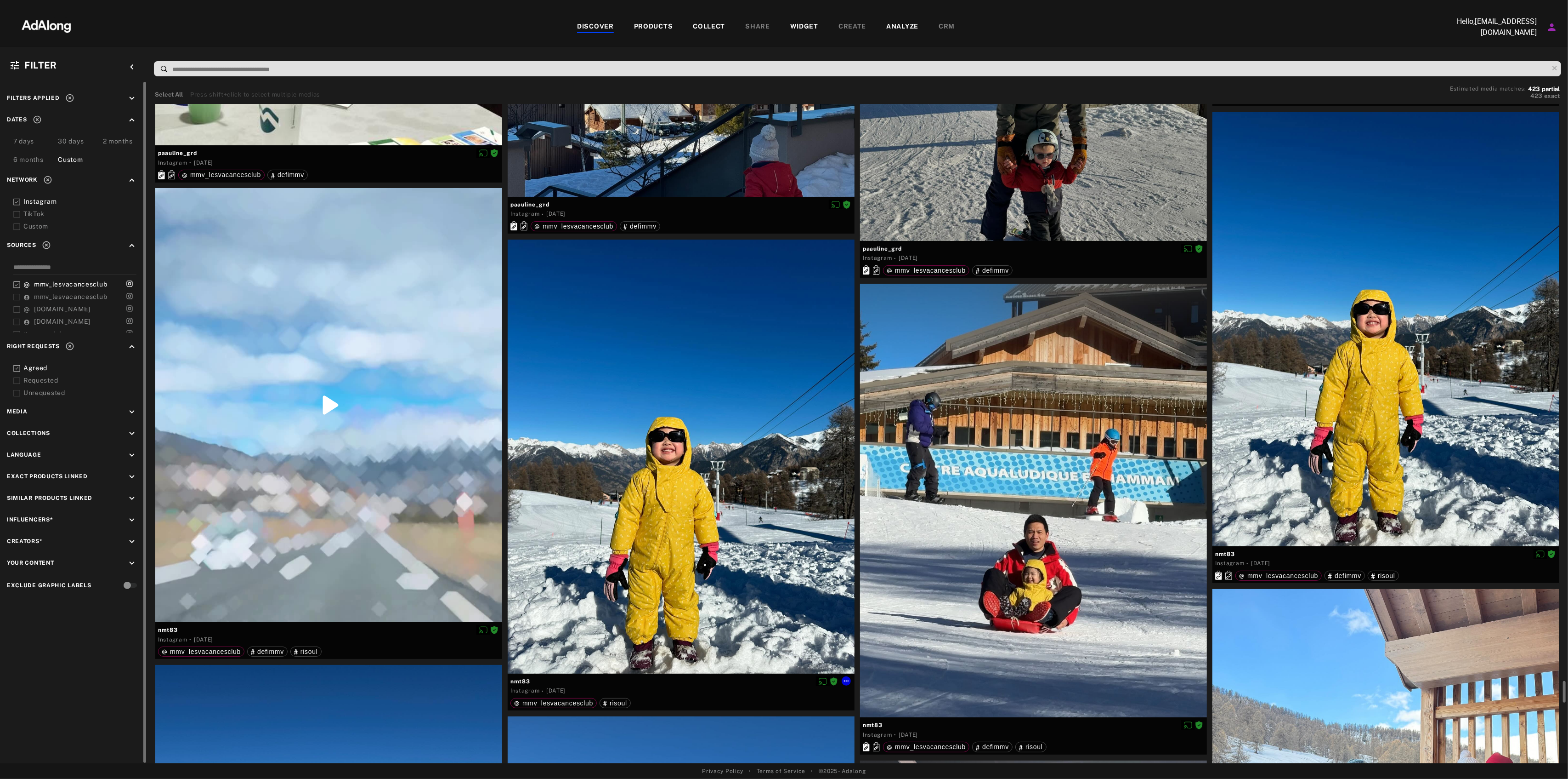
click at [782, 689] on div "Instagram · [DATE]" at bounding box center [681, 691] width 341 height 10
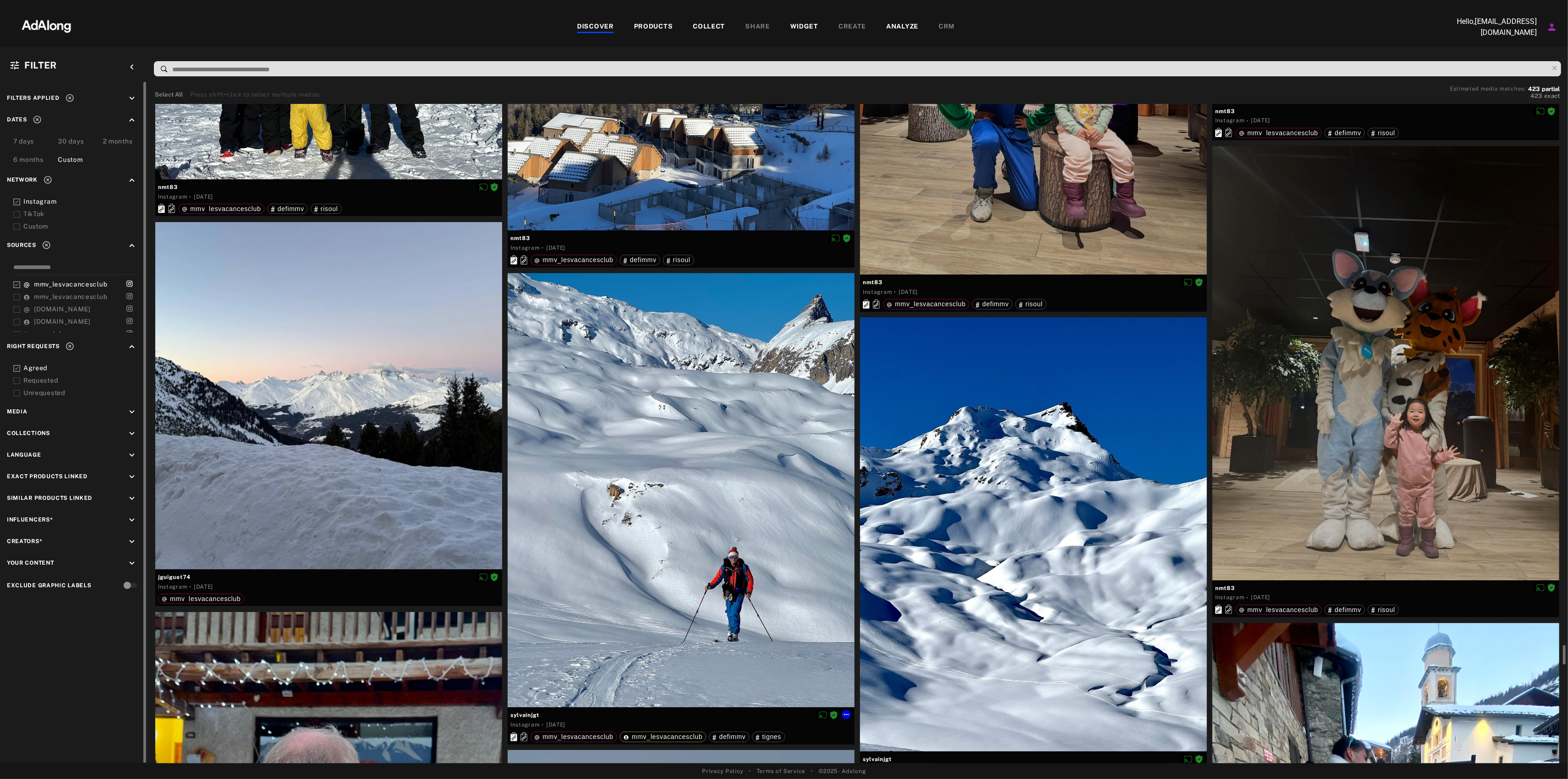
scroll to position [18571, 0]
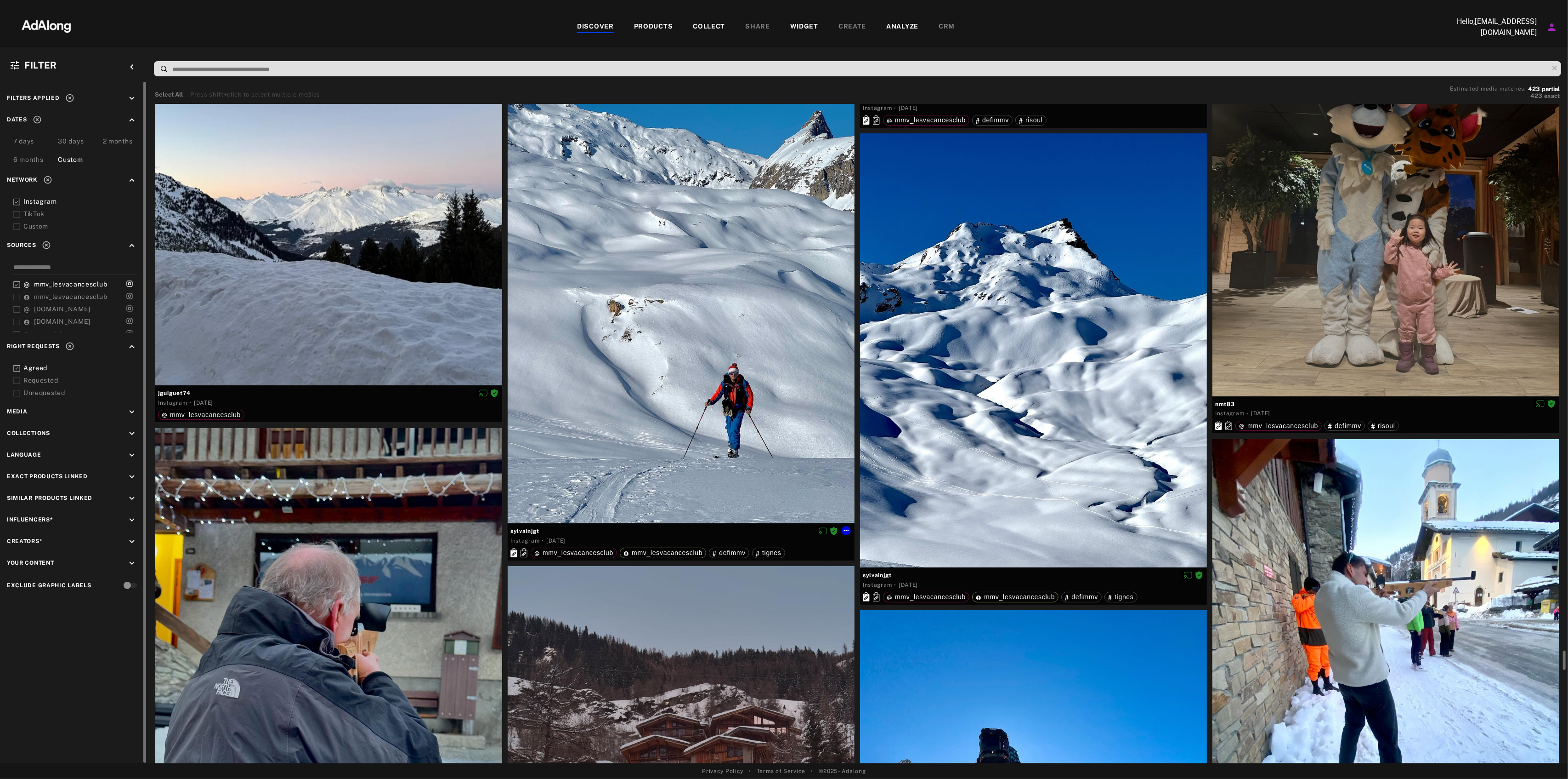
click at [539, 527] on span "sylvainjgt" at bounding box center [681, 531] width 341 height 9
copy div "sylvainjgt"
click at [850, 532] on icon at bounding box center [846, 530] width 7 height 7
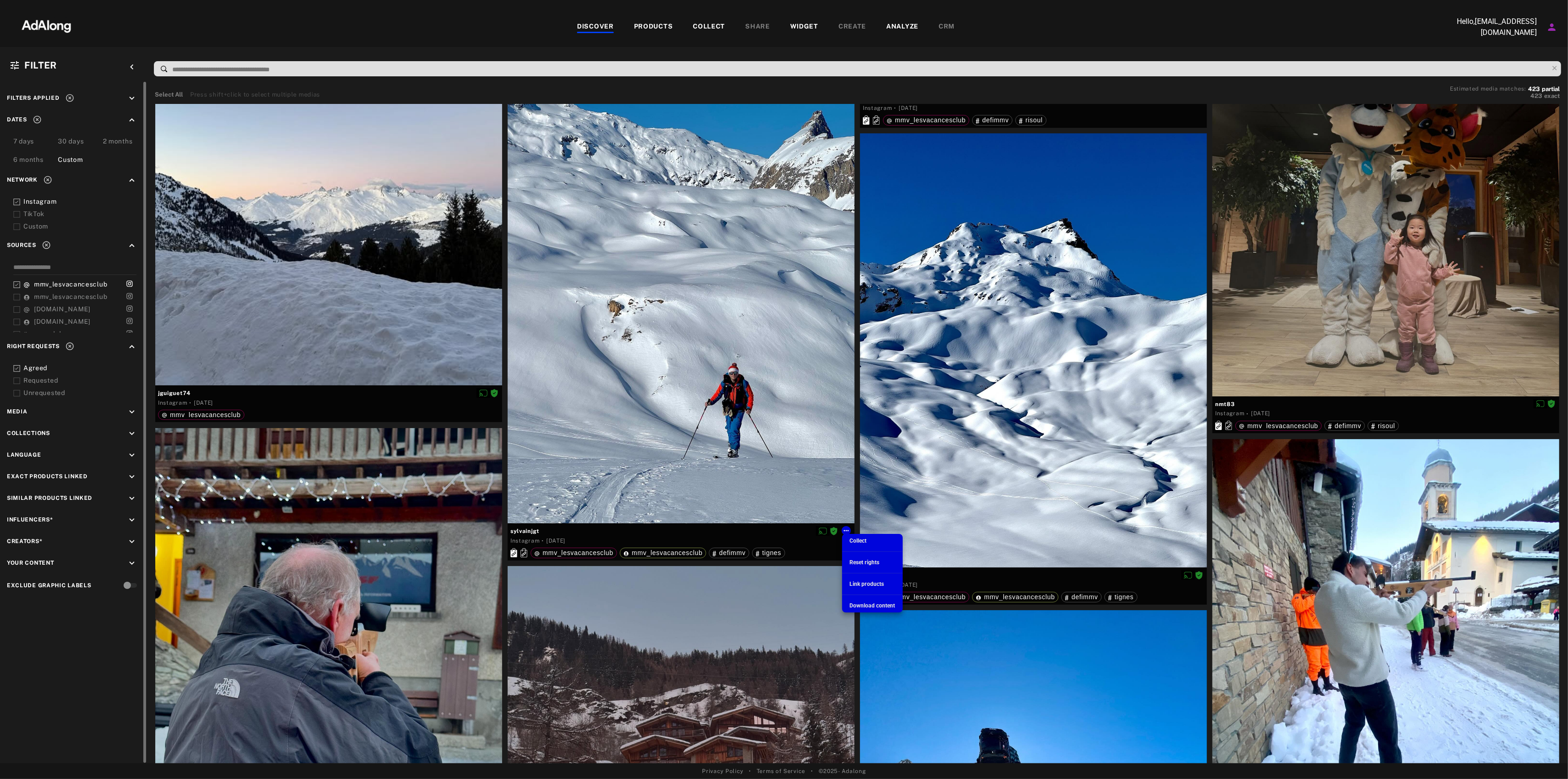
click at [857, 597] on ul "Collect Reset rights Link products Download content" at bounding box center [872, 573] width 61 height 79
click at [856, 607] on span "Download content" at bounding box center [872, 605] width 46 height 7
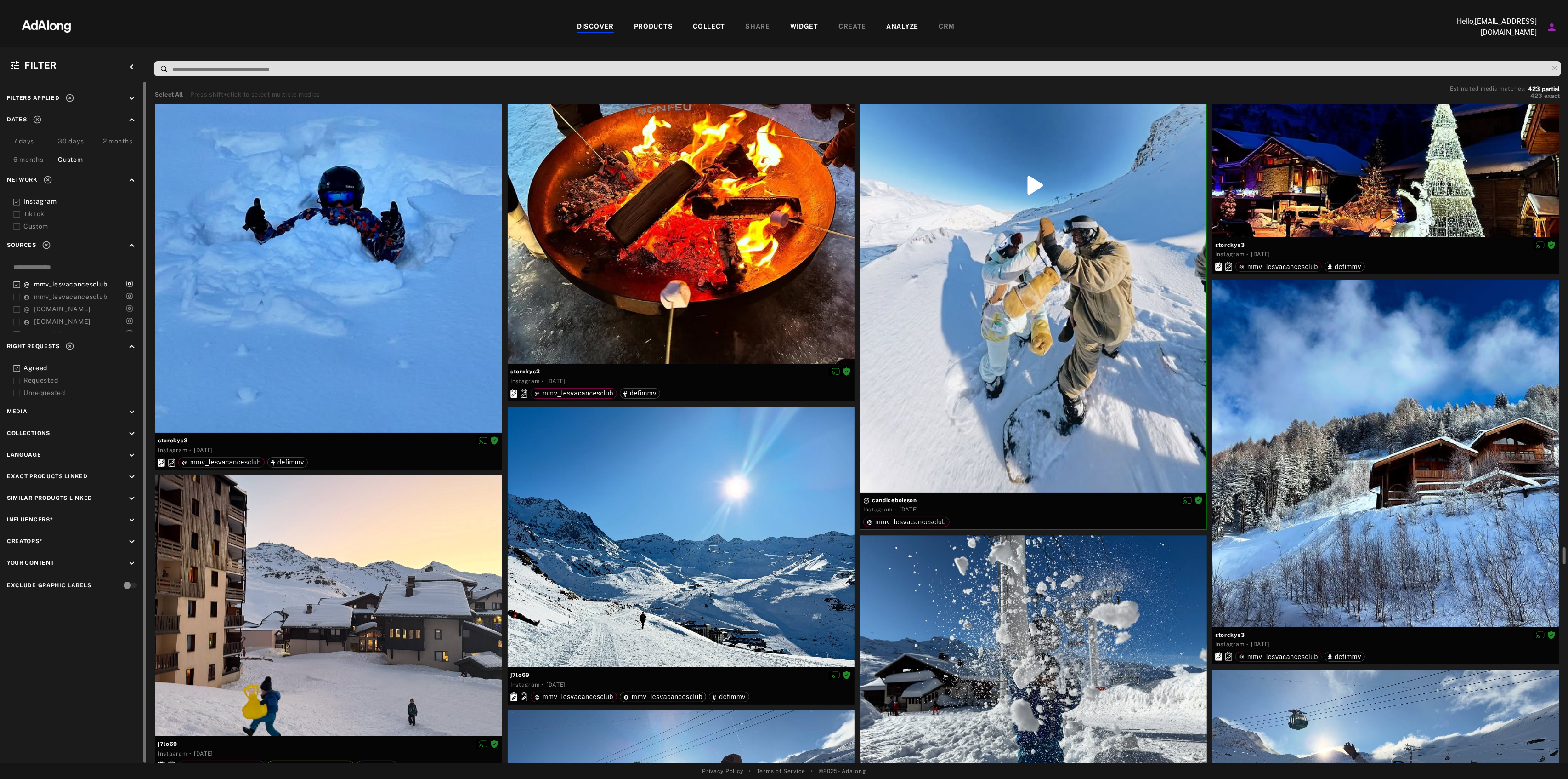
scroll to position [21636, 0]
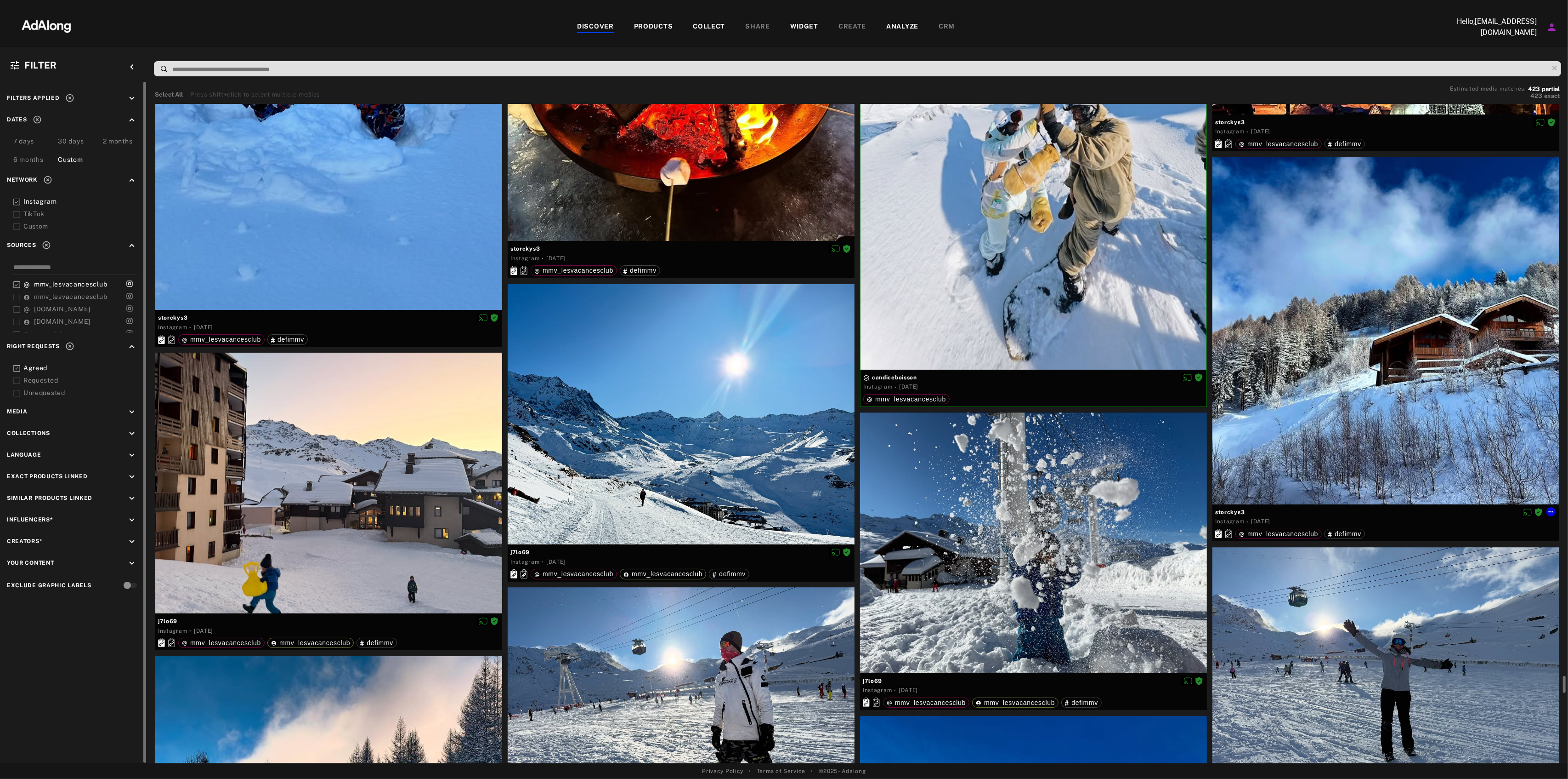
click at [1242, 510] on span "storckys3" at bounding box center [1385, 512] width 341 height 9
click at [1241, 510] on span "storckys3" at bounding box center [1385, 512] width 341 height 9
copy div "storckys3"
click at [1552, 510] on icon at bounding box center [1551, 512] width 7 height 7
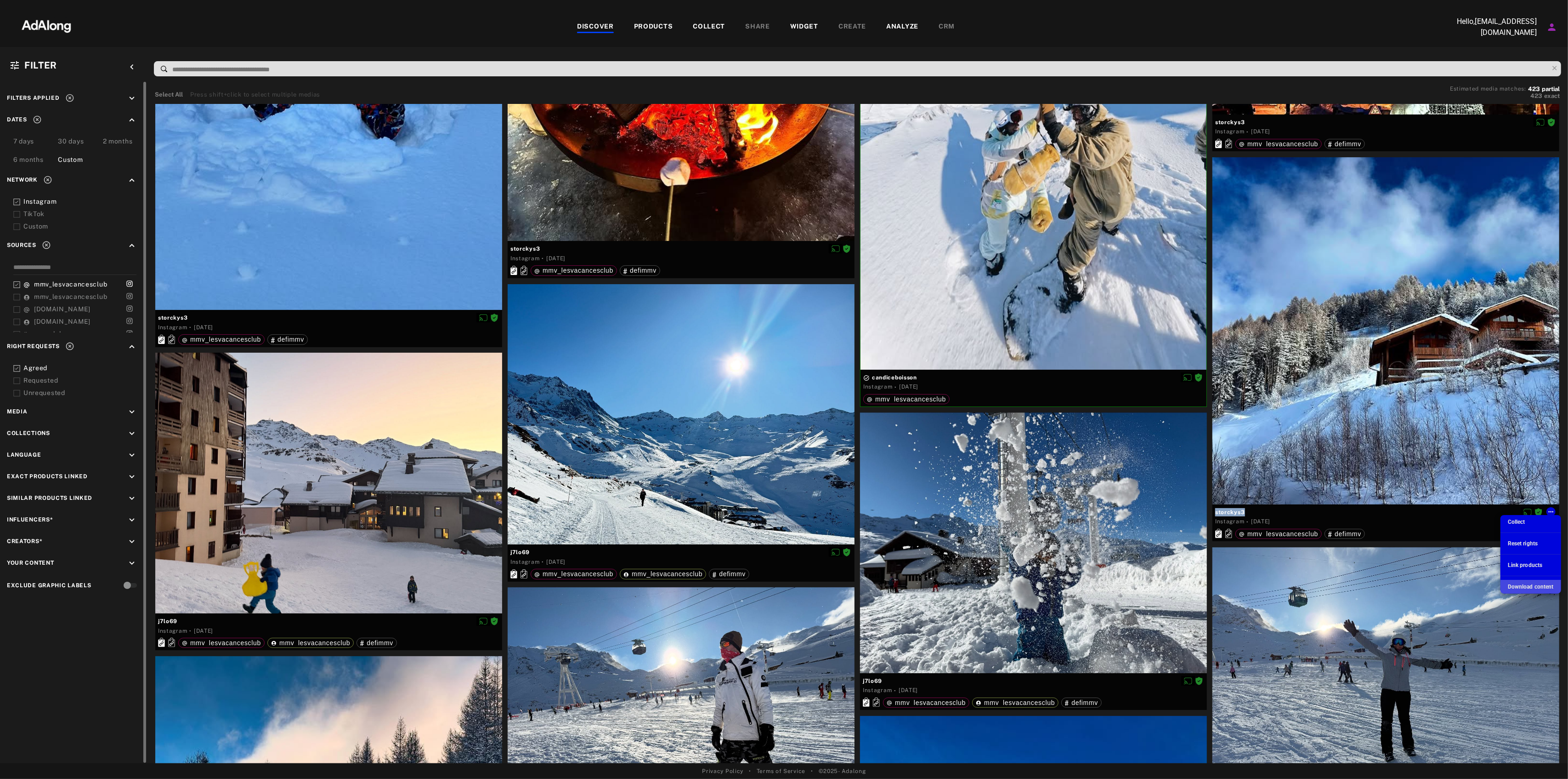
click at [1518, 584] on span "Download content" at bounding box center [1530, 587] width 46 height 7
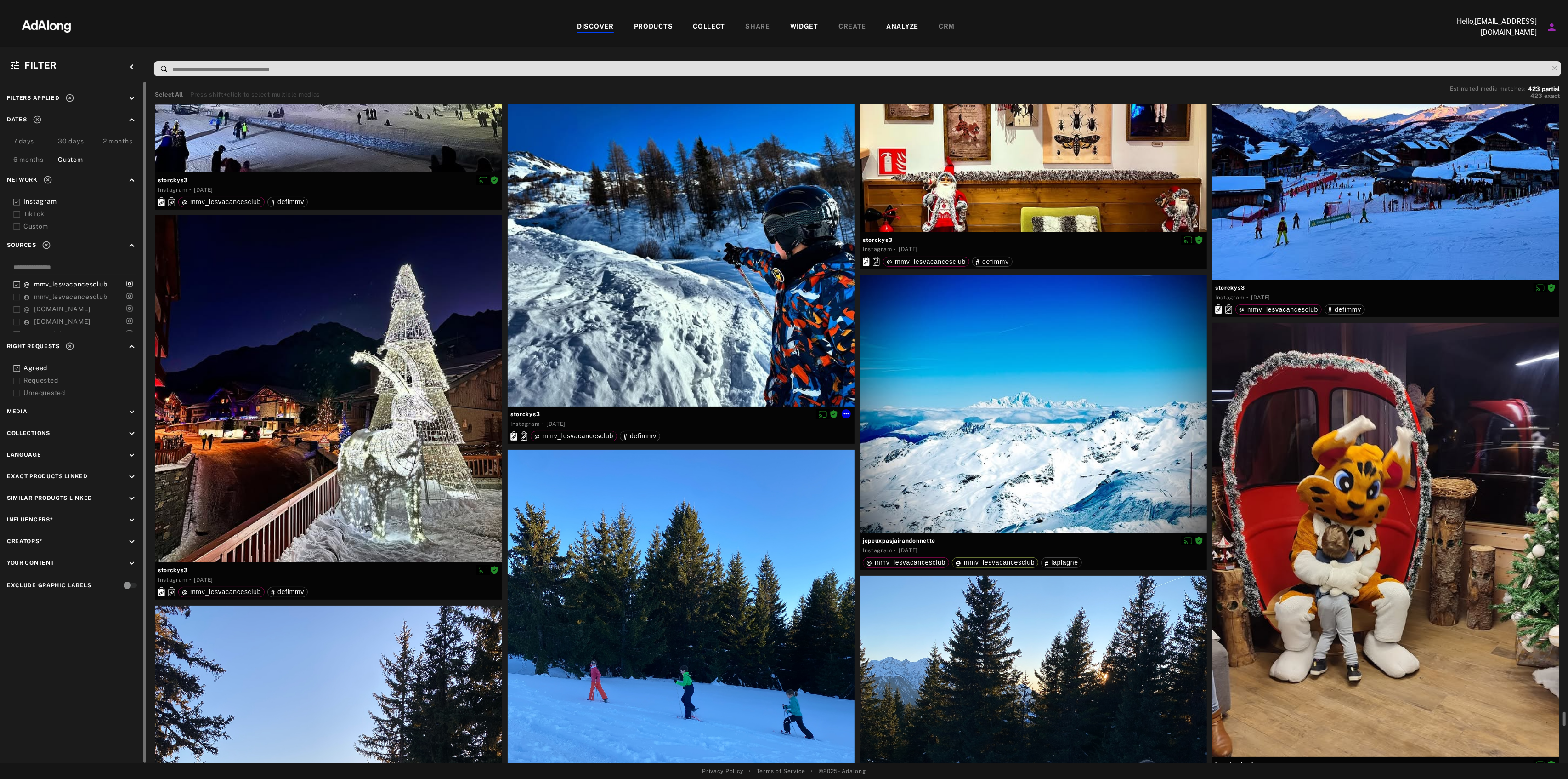
scroll to position [24823, 0]
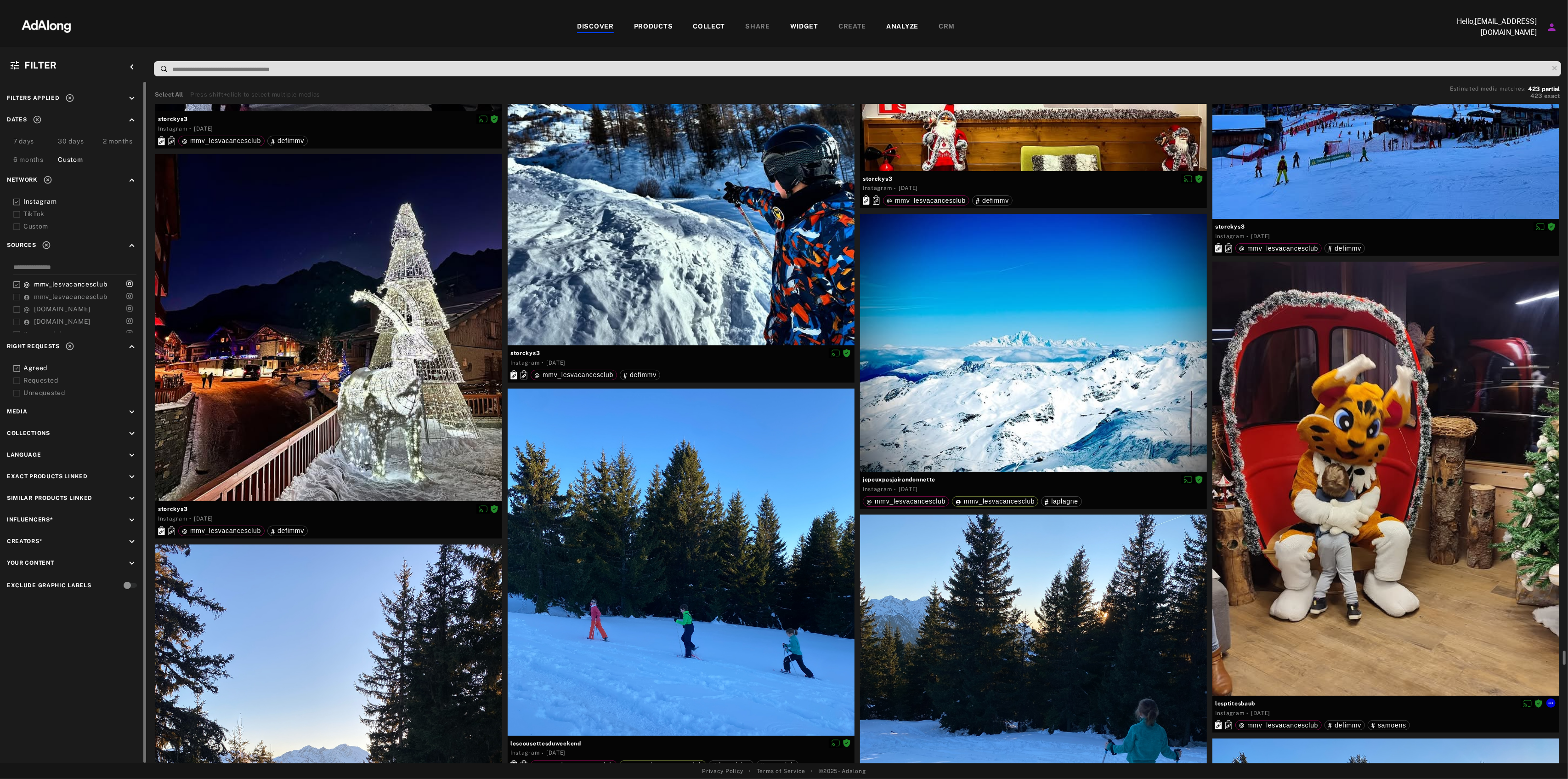
click at [1250, 704] on span "lesptitesbaub" at bounding box center [1385, 703] width 341 height 9
click at [1237, 700] on span "lesptitesbaub" at bounding box center [1385, 703] width 341 height 9
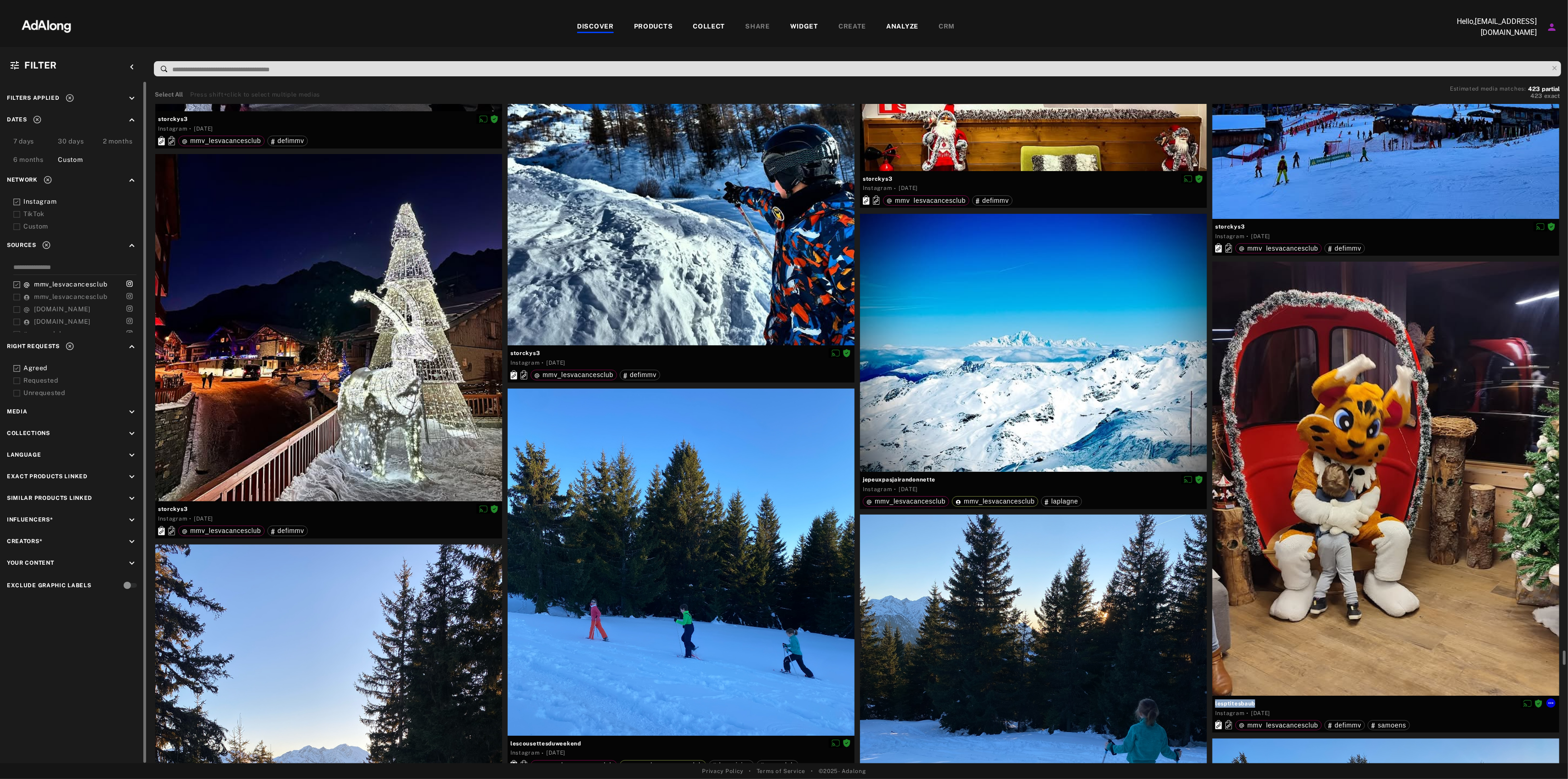
click at [1237, 700] on span "lesptitesbaub" at bounding box center [1385, 703] width 341 height 9
click at [1555, 702] on icon at bounding box center [1551, 703] width 7 height 7
click at [1552, 702] on icon at bounding box center [1551, 703] width 7 height 7
click at [1552, 703] on icon at bounding box center [1551, 703] width 7 height 7
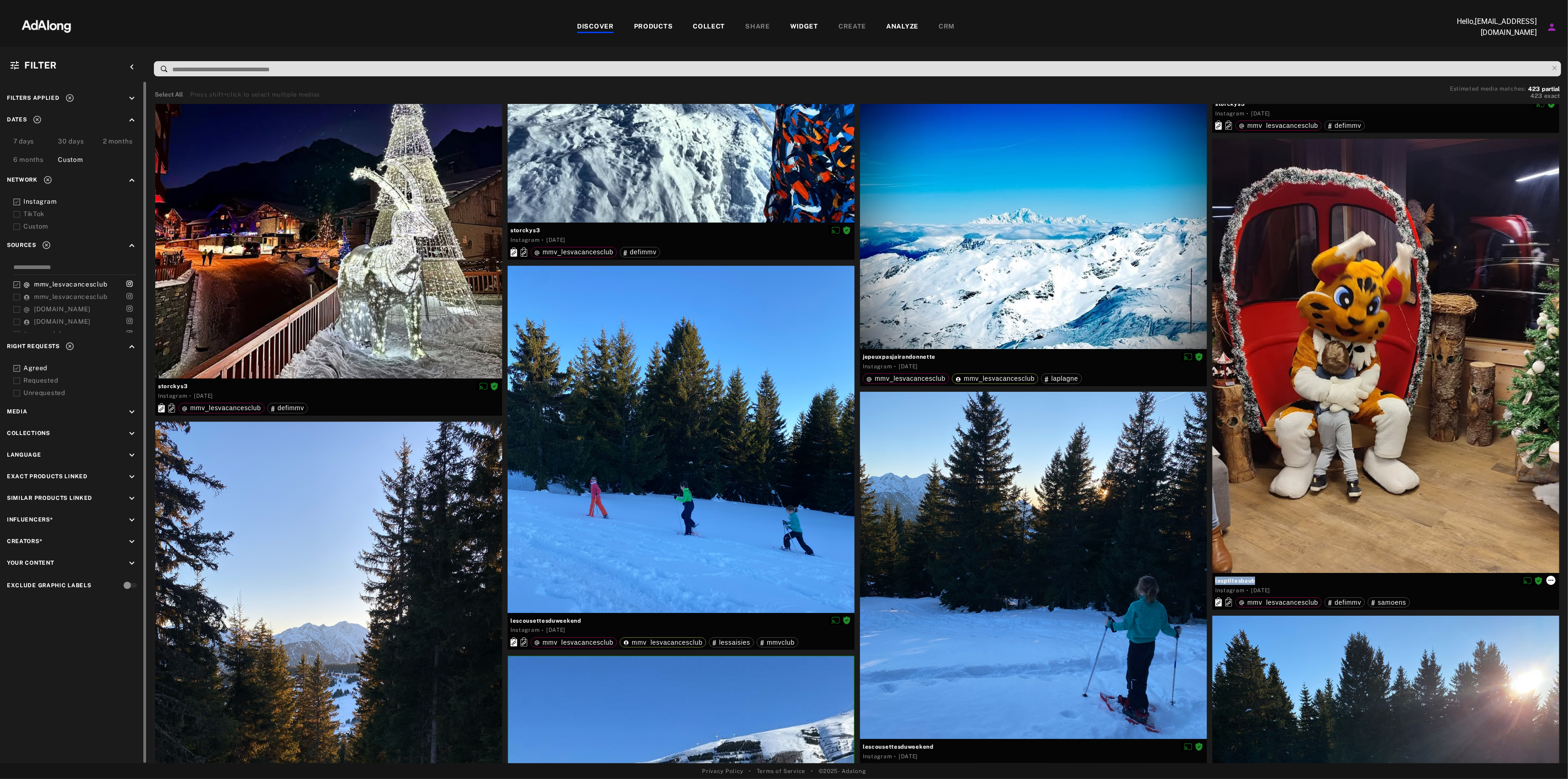
click at [1550, 580] on icon at bounding box center [1551, 580] width 5 height 1
click at [1514, 655] on span "Download content" at bounding box center [1530, 655] width 46 height 7
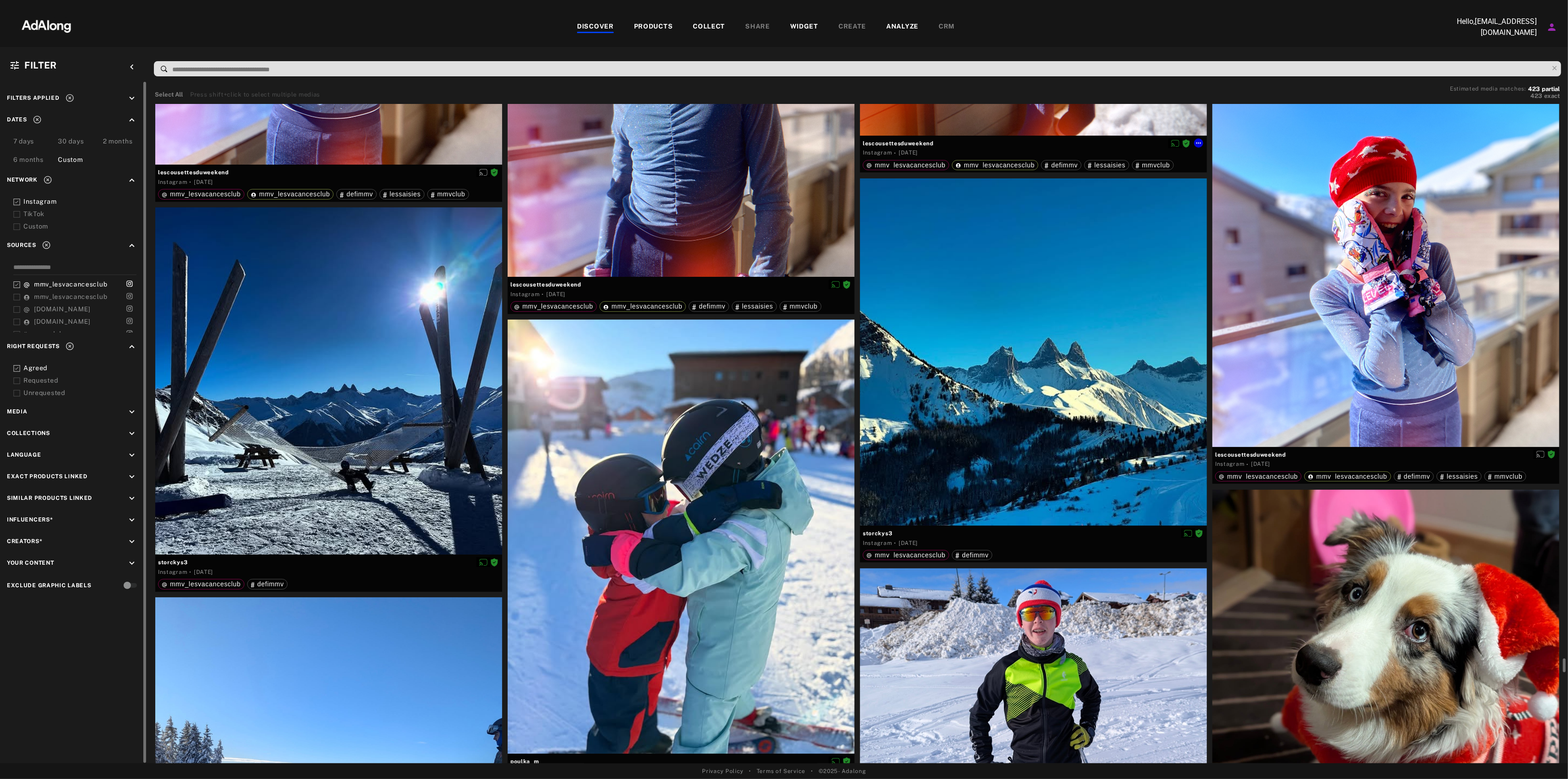
scroll to position [32362, 0]
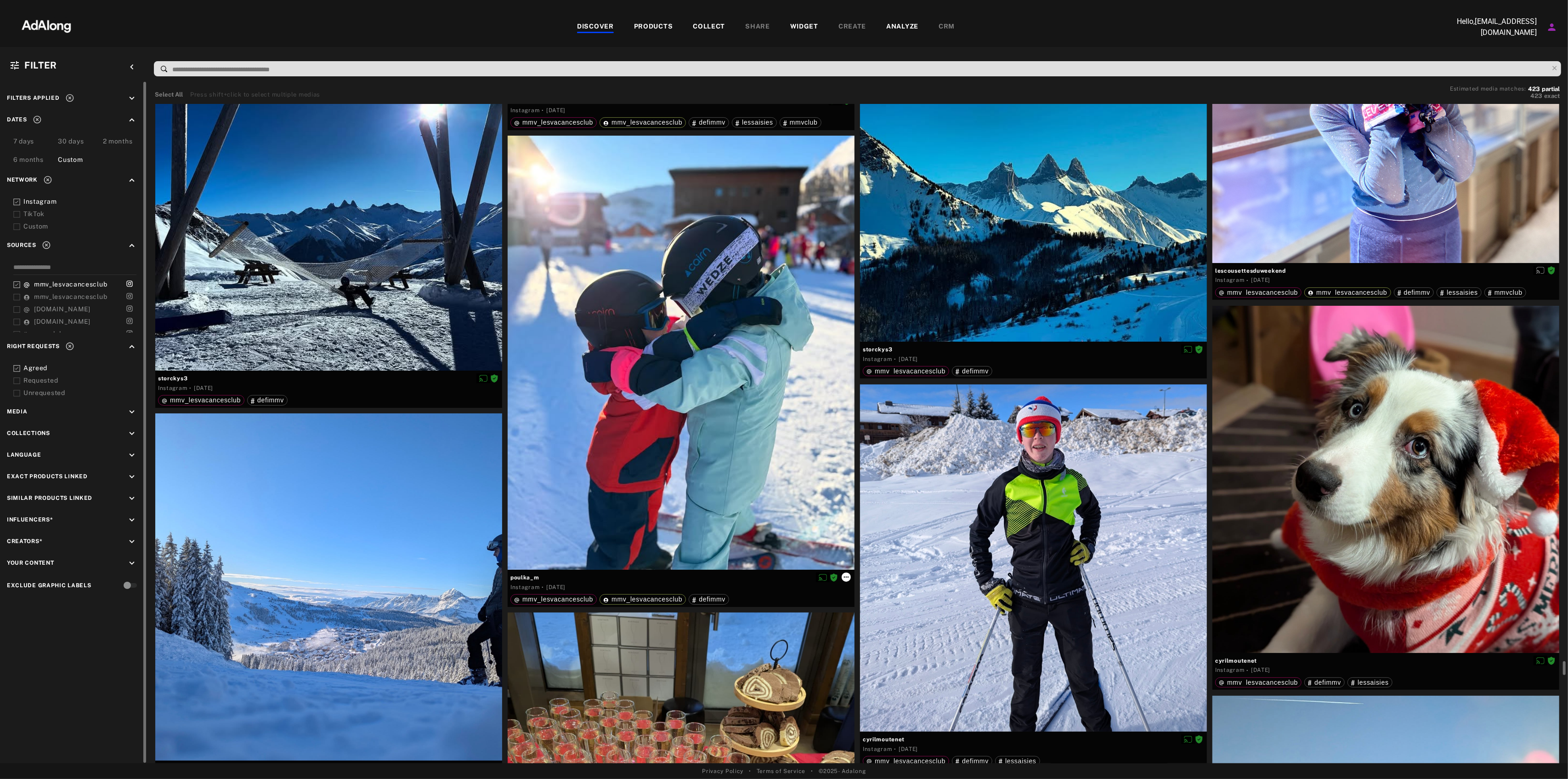
click at [849, 574] on icon at bounding box center [846, 577] width 7 height 7
drag, startPoint x: 548, startPoint y: 574, endPoint x: 511, endPoint y: 578, distance: 37.2
click at [511, 578] on div at bounding box center [784, 389] width 1568 height 779
click at [553, 578] on span "poulka_m" at bounding box center [681, 577] width 341 height 9
drag, startPoint x: 519, startPoint y: 576, endPoint x: 505, endPoint y: 579, distance: 14.3
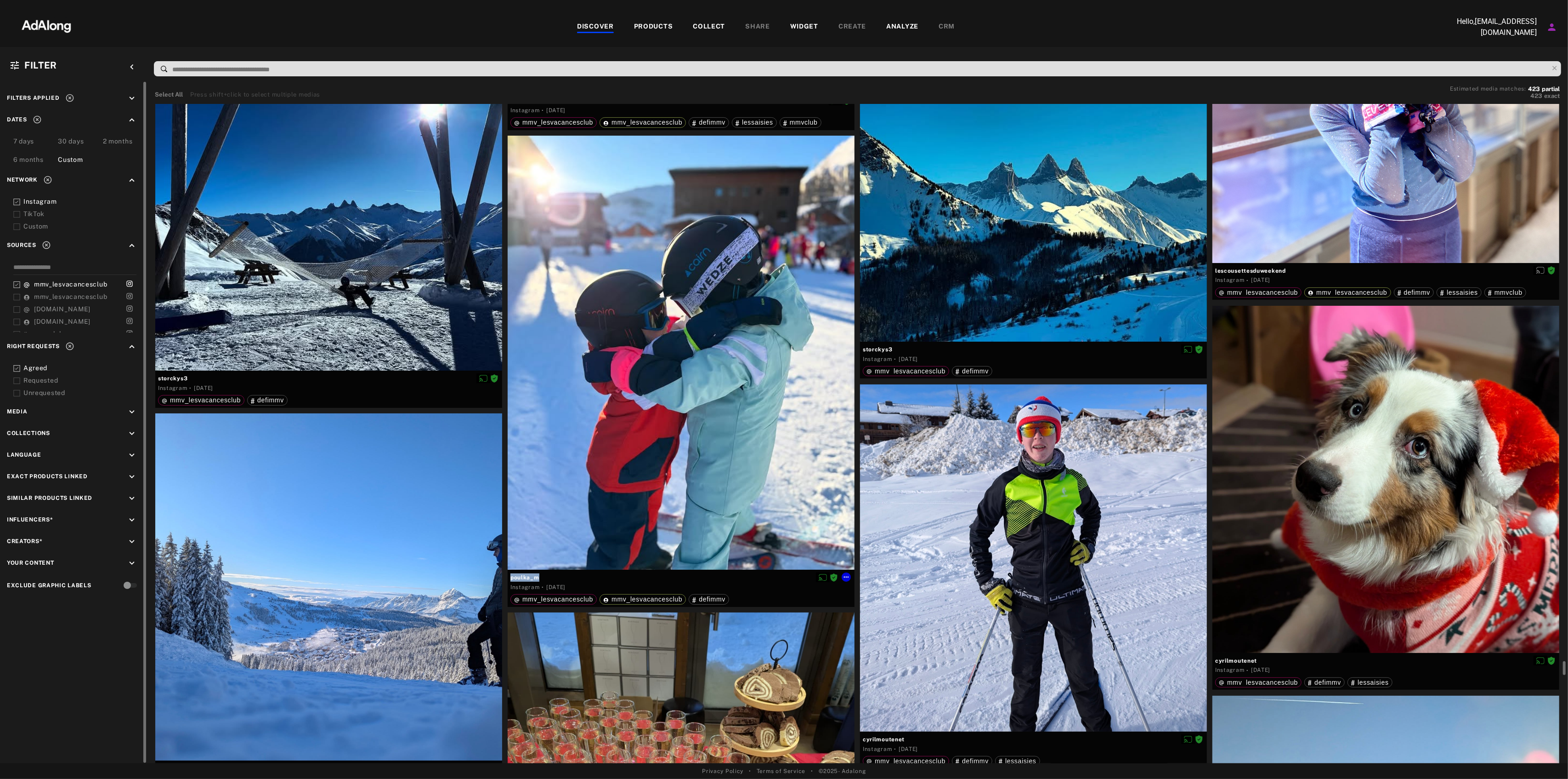
click at [505, 579] on div "poulka_m Instagram · [DATE] mmv_lesvacancesclub mmv_lesvacancesclub defimmv" at bounding box center [681, 374] width 352 height 476
copy div "poulka_m"
click at [847, 576] on icon at bounding box center [846, 577] width 7 height 7
click at [876, 650] on span "Download content" at bounding box center [872, 652] width 46 height 7
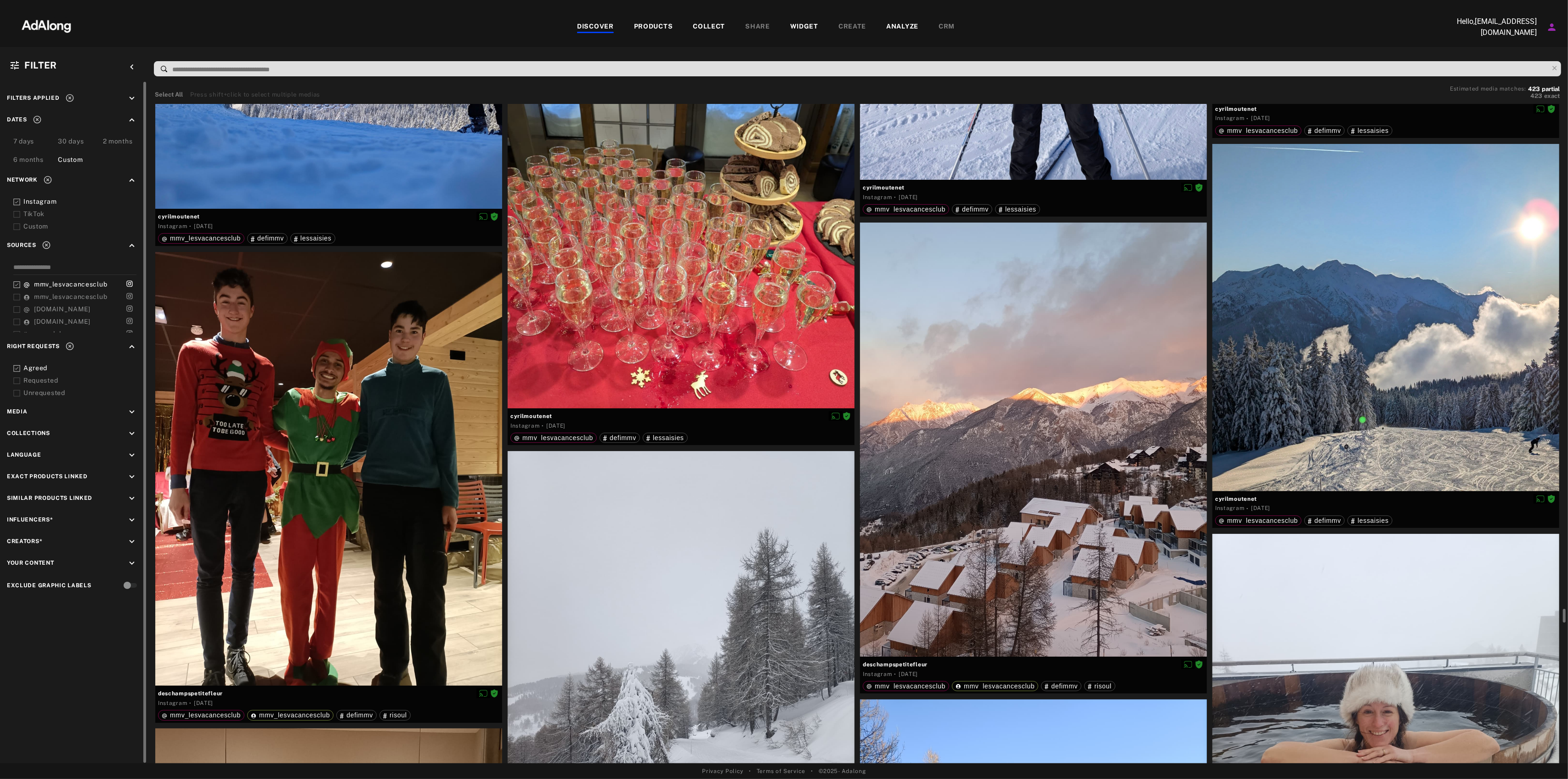
scroll to position [32853, 0]
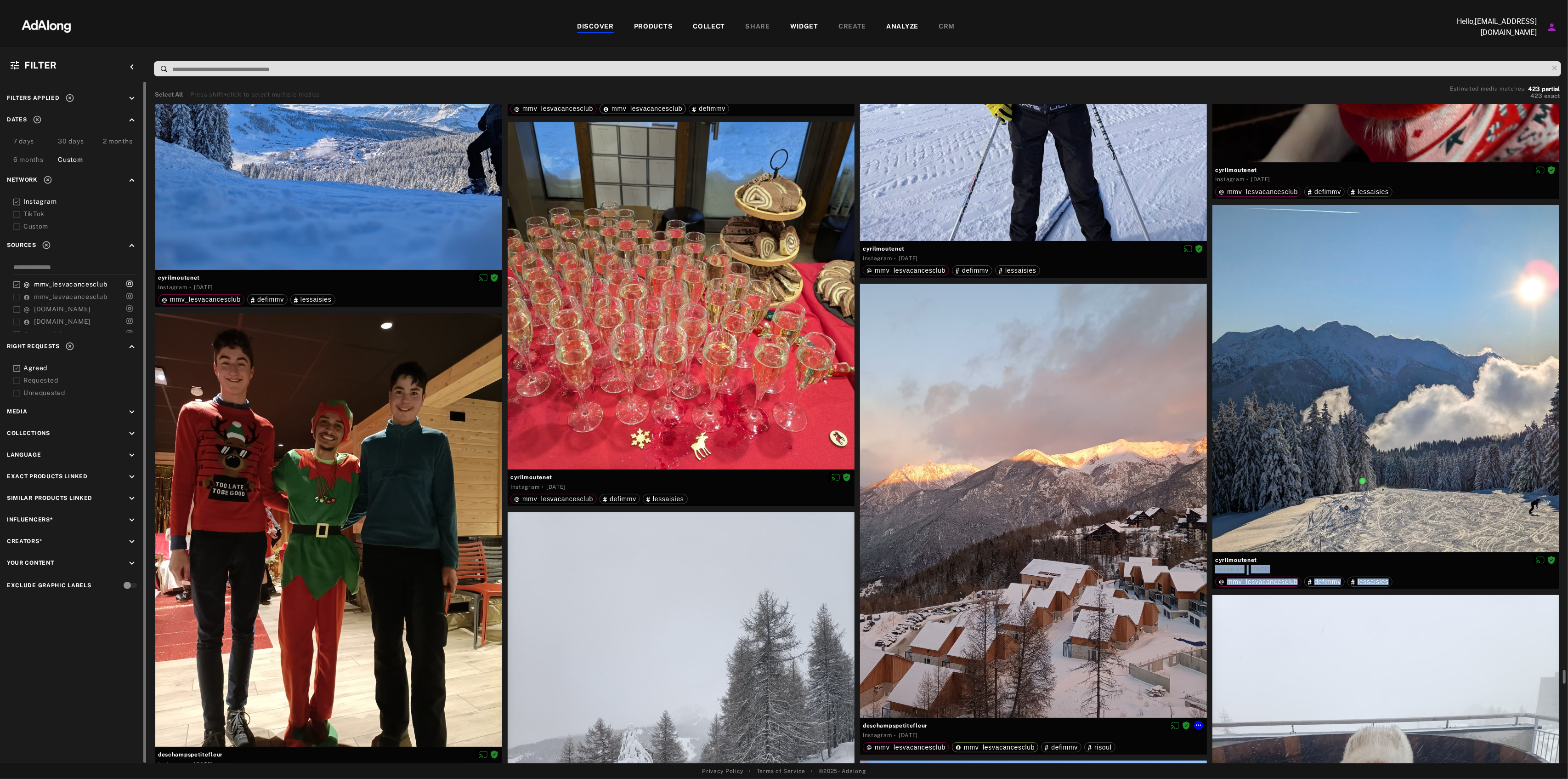
drag, startPoint x: 1202, startPoint y: 558, endPoint x: 1250, endPoint y: 552, distance: 48.4
click at [1213, 554] on div "cyrilmoutenet Instagram · [DATE] mmv_lesvacancesclub defimmv lessaisies" at bounding box center [1386, 570] width 347 height 37
copy div "cyrilmoutenet"
click at [1553, 559] on icon at bounding box center [1551, 560] width 7 height 7
click at [1529, 630] on li "Download content" at bounding box center [1531, 634] width 61 height 14
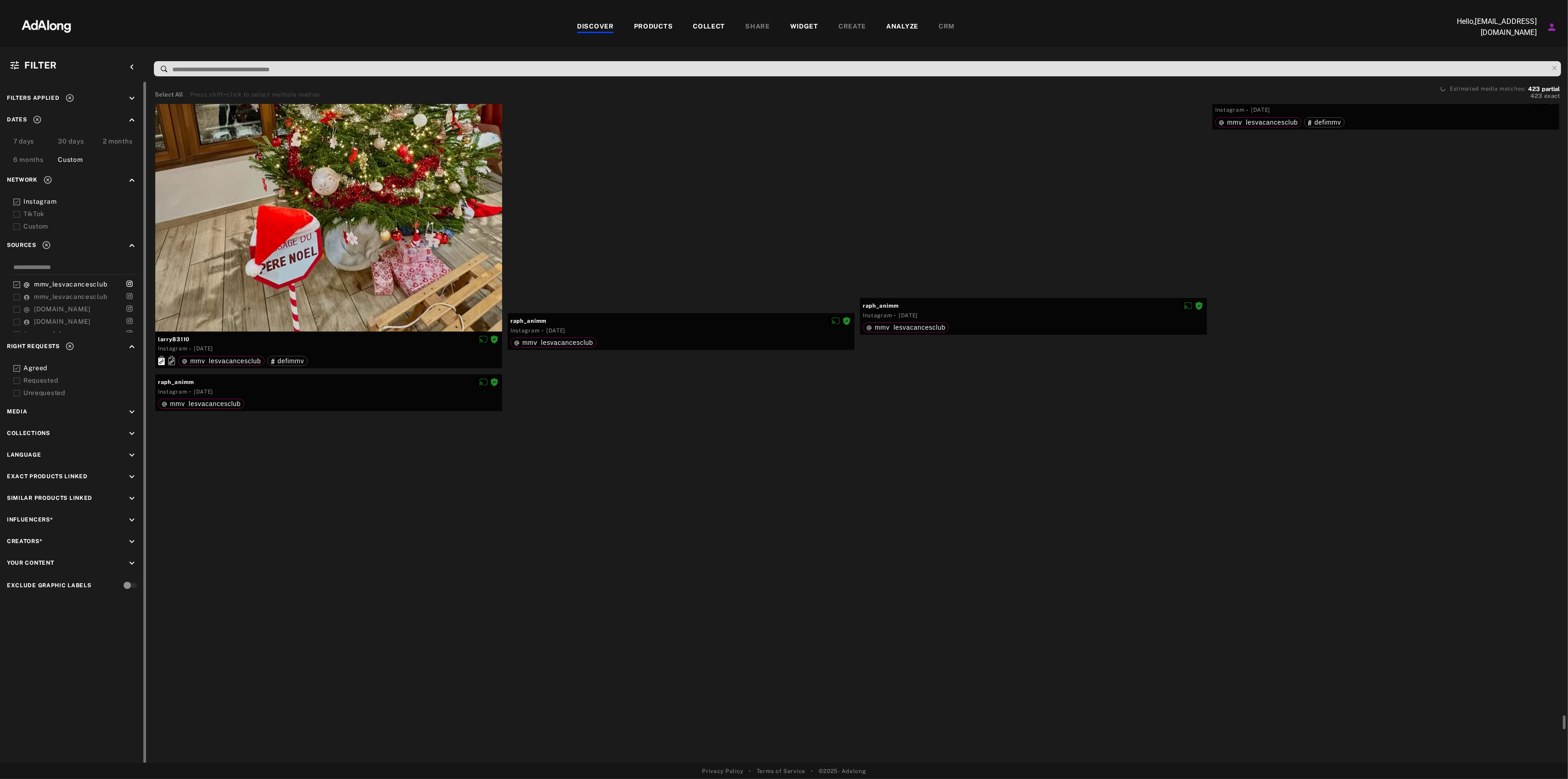
scroll to position [37870, 0]
